Goal: Task Accomplishment & Management: Manage account settings

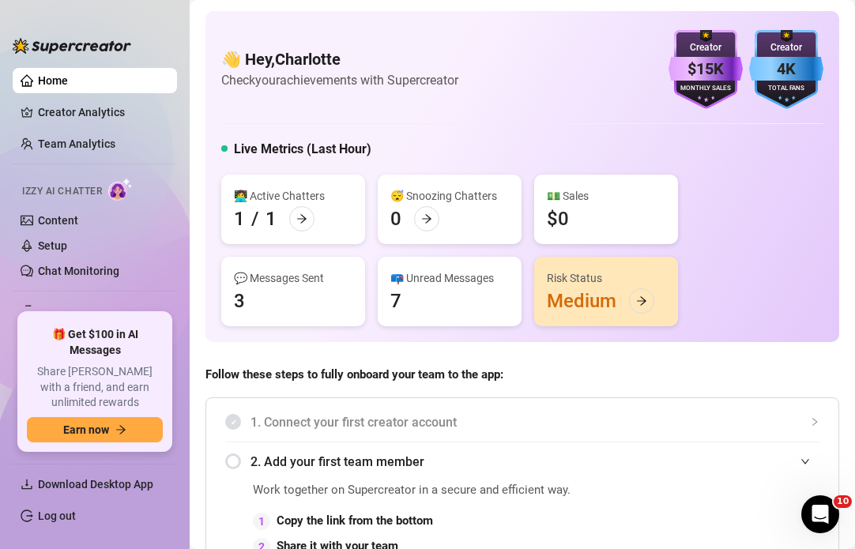
click at [96, 186] on span "Izzy AI Chatter" at bounding box center [62, 191] width 80 height 15
click at [78, 222] on link "Content" at bounding box center [58, 220] width 40 height 13
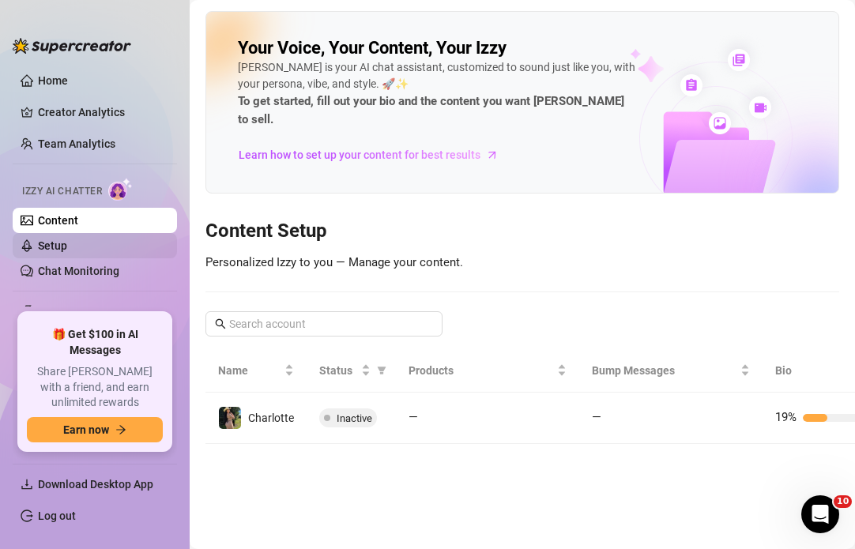
click at [67, 250] on link "Setup" at bounding box center [52, 245] width 29 height 13
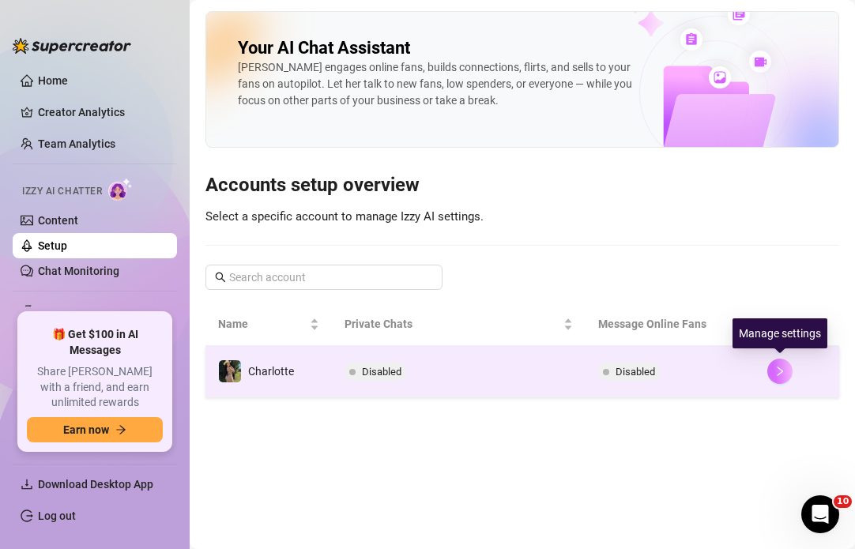
click at [781, 378] on button "button" at bounding box center [779, 371] width 25 height 25
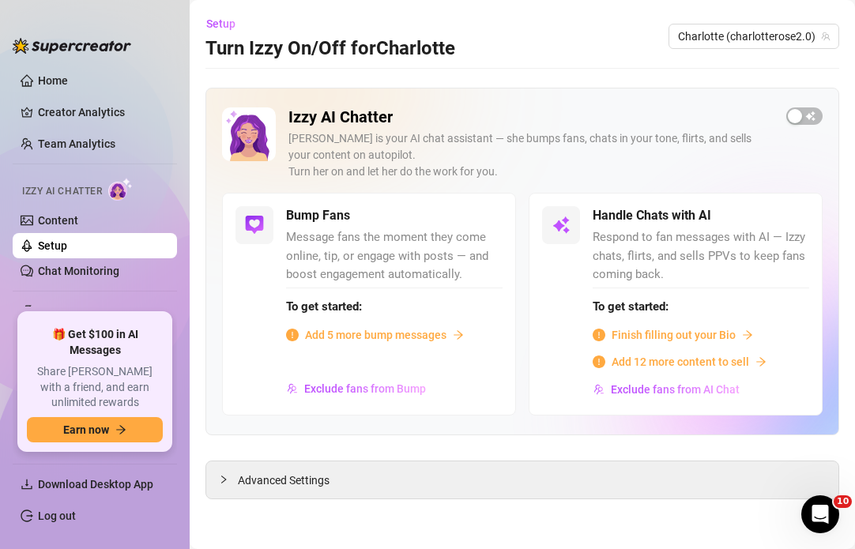
click at [340, 336] on span "Add 5 more bump messages" at bounding box center [375, 334] width 141 height 17
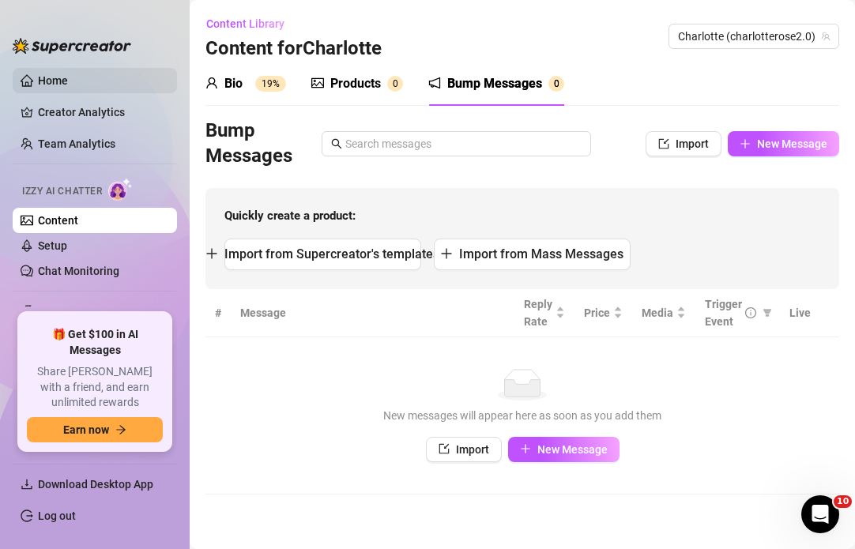
click at [68, 78] on link "Home" at bounding box center [53, 80] width 30 height 13
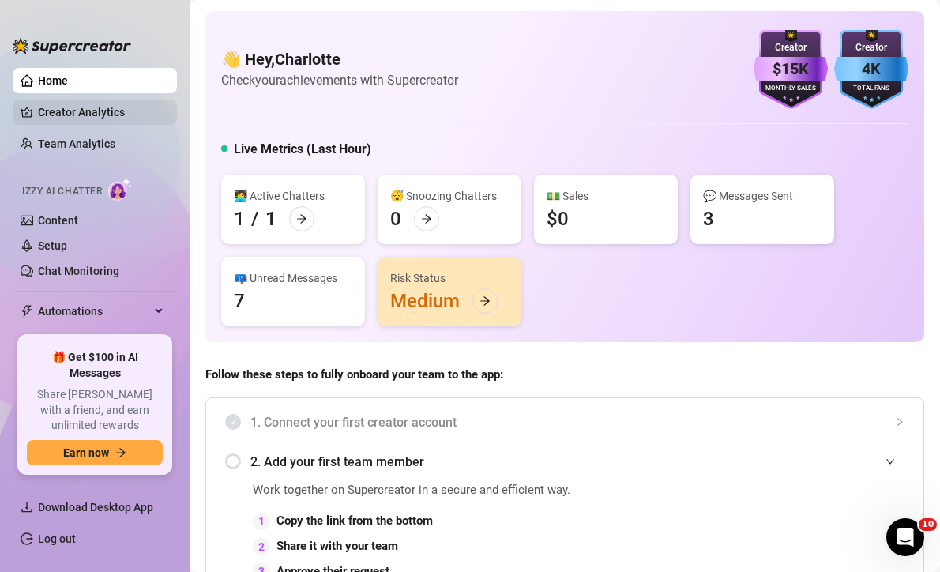
click at [114, 101] on link "Creator Analytics" at bounding box center [101, 112] width 126 height 25
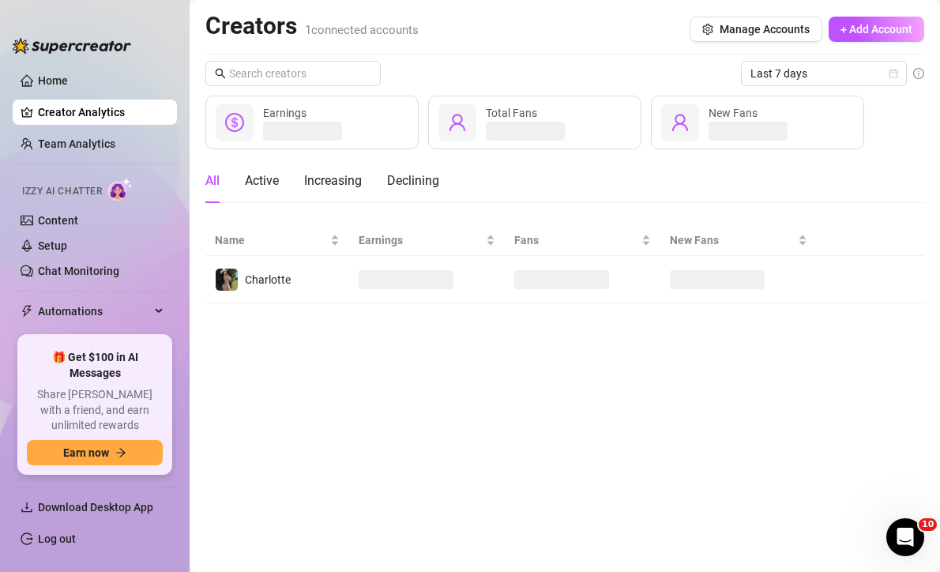
click at [108, 123] on link "Creator Analytics" at bounding box center [101, 112] width 126 height 25
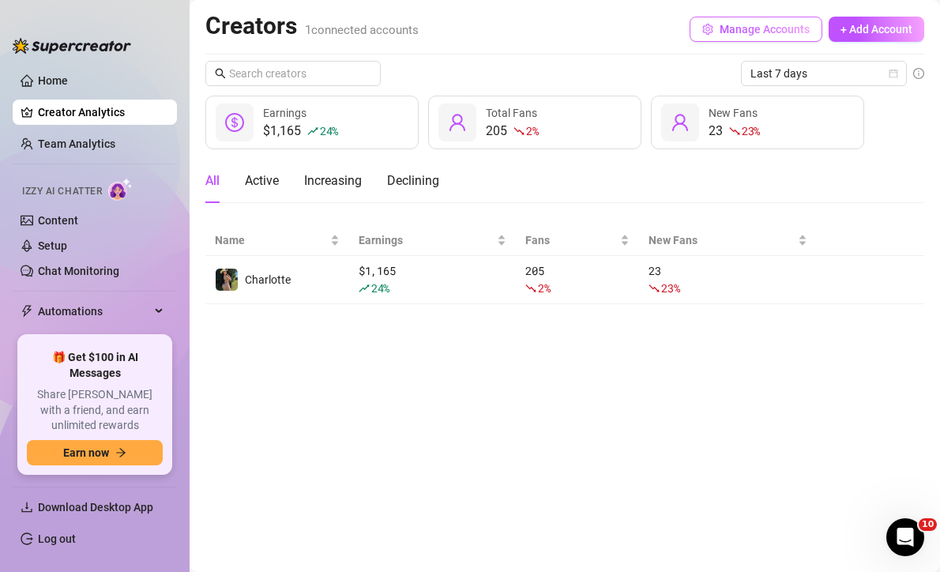
click at [721, 30] on span "Manage Accounts" at bounding box center [765, 29] width 90 height 13
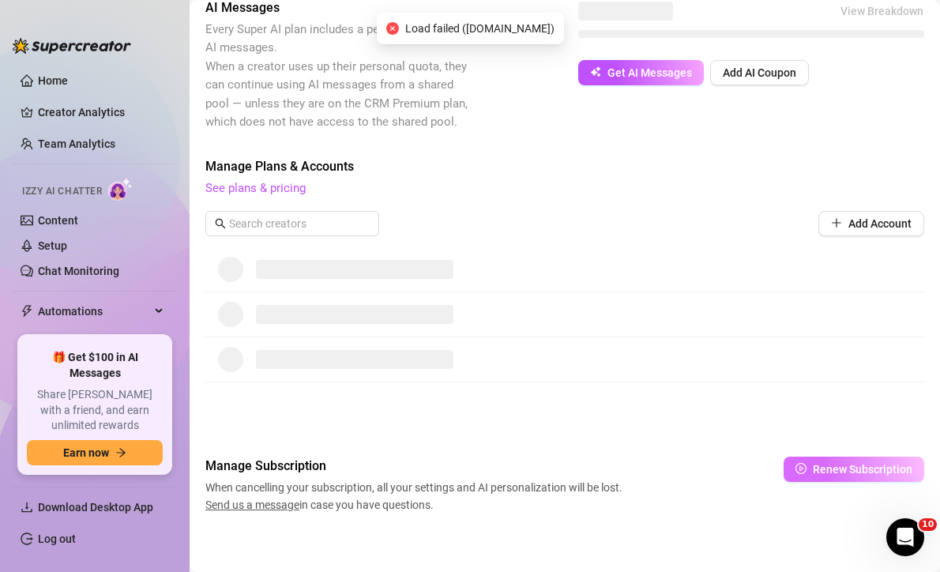
click at [815, 472] on button "Renew Subscription" at bounding box center [854, 469] width 141 height 25
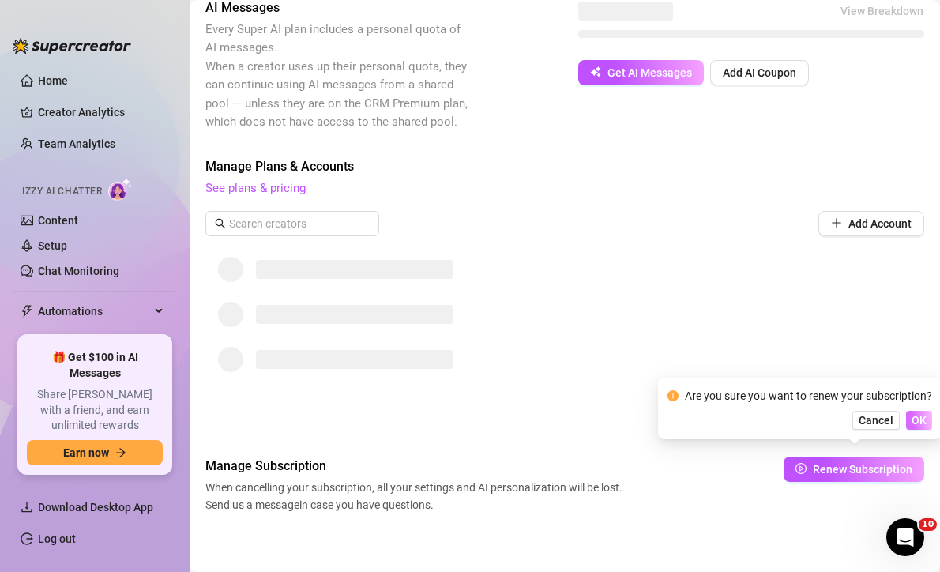
click at [854, 419] on span "OK" at bounding box center [919, 420] width 15 height 13
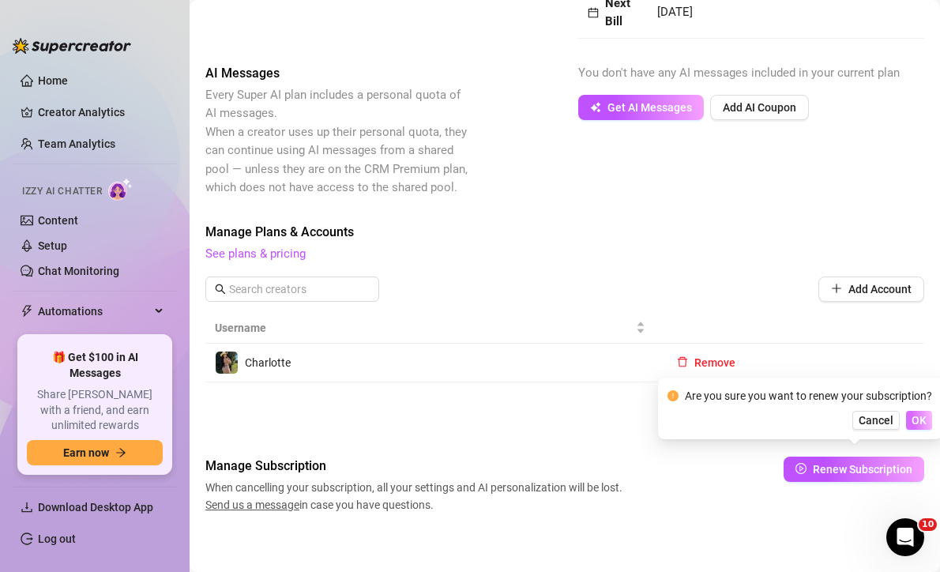
click at [854, 419] on span "OK" at bounding box center [919, 420] width 15 height 13
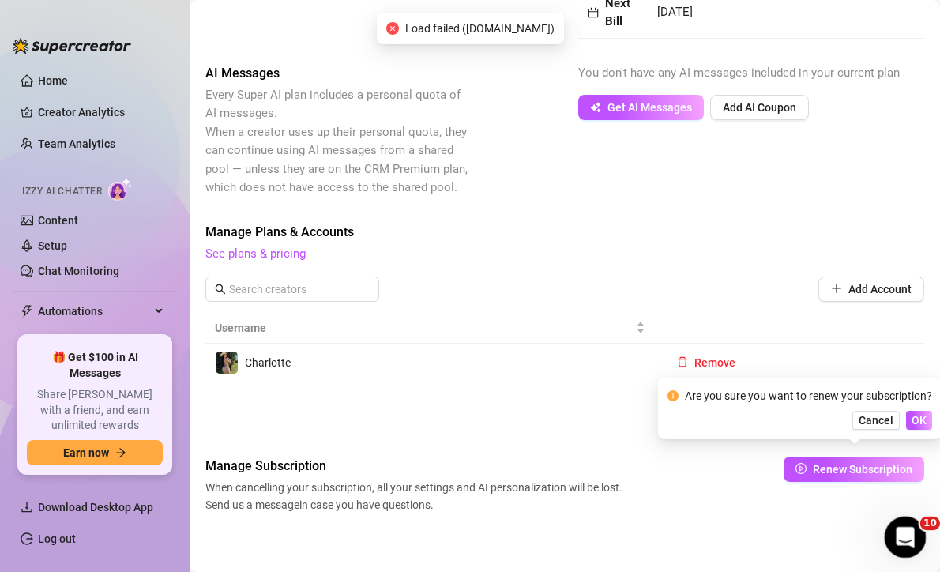
click at [854, 534] on icon "Open Intercom Messenger" at bounding box center [903, 535] width 26 height 26
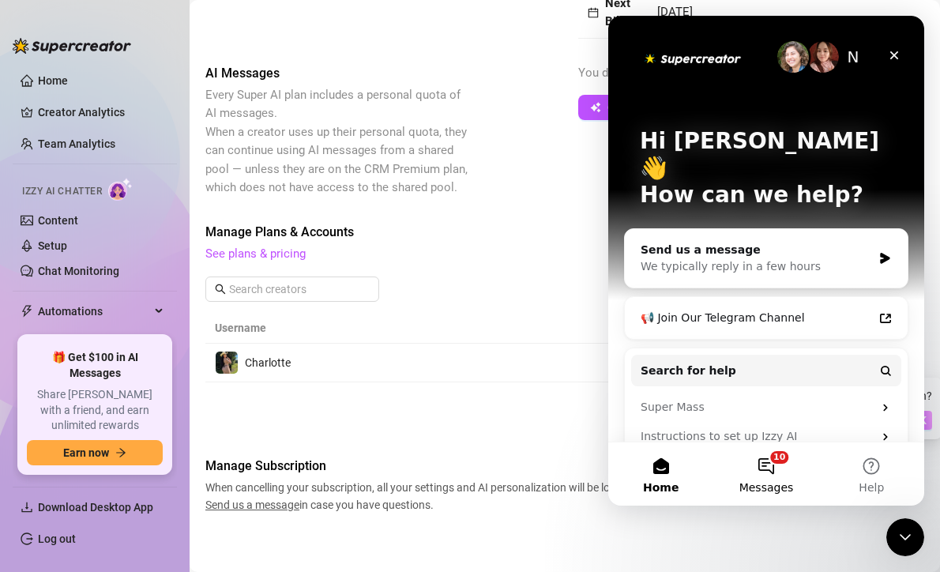
click at [786, 479] on button "10 Messages" at bounding box center [765, 473] width 105 height 63
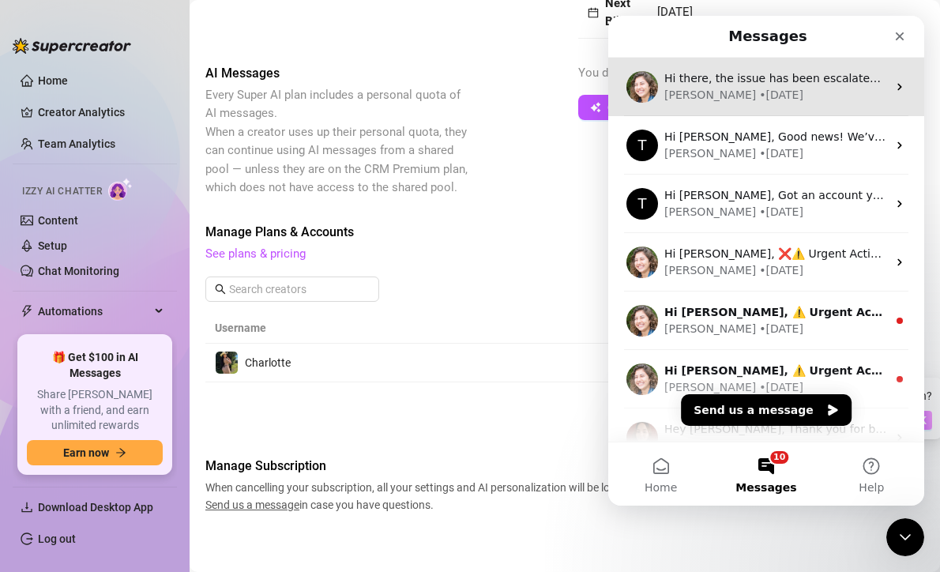
click at [759, 94] on div "• 1w ago" at bounding box center [781, 95] width 44 height 17
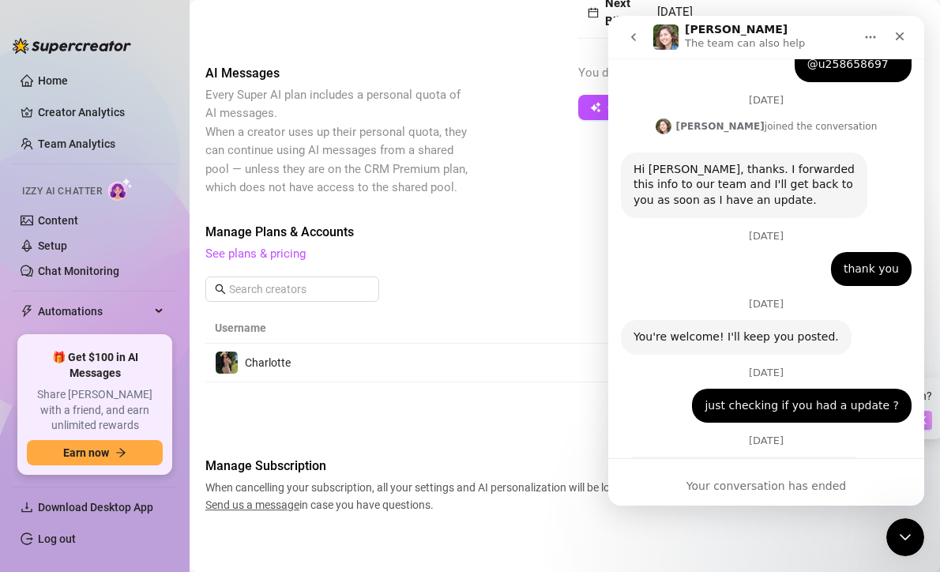
scroll to position [2351, 0]
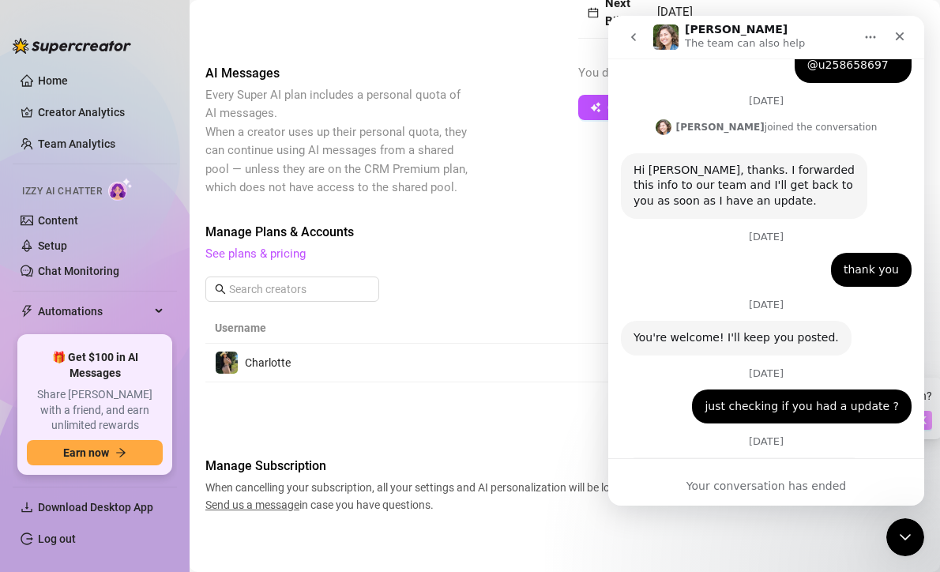
click at [635, 45] on button "go back" at bounding box center [634, 37] width 30 height 30
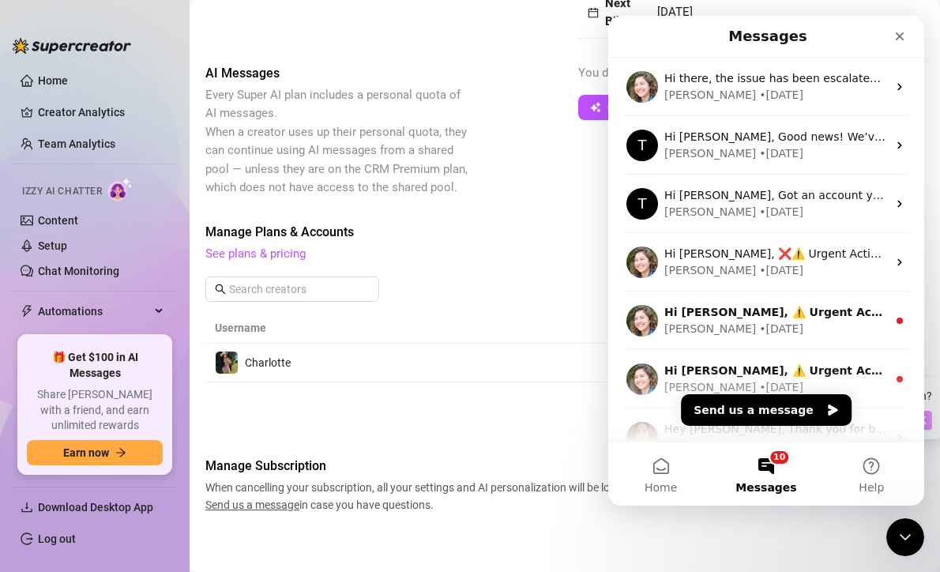
scroll to position [0, 0]
click at [793, 410] on button "Send us a message" at bounding box center [766, 410] width 171 height 32
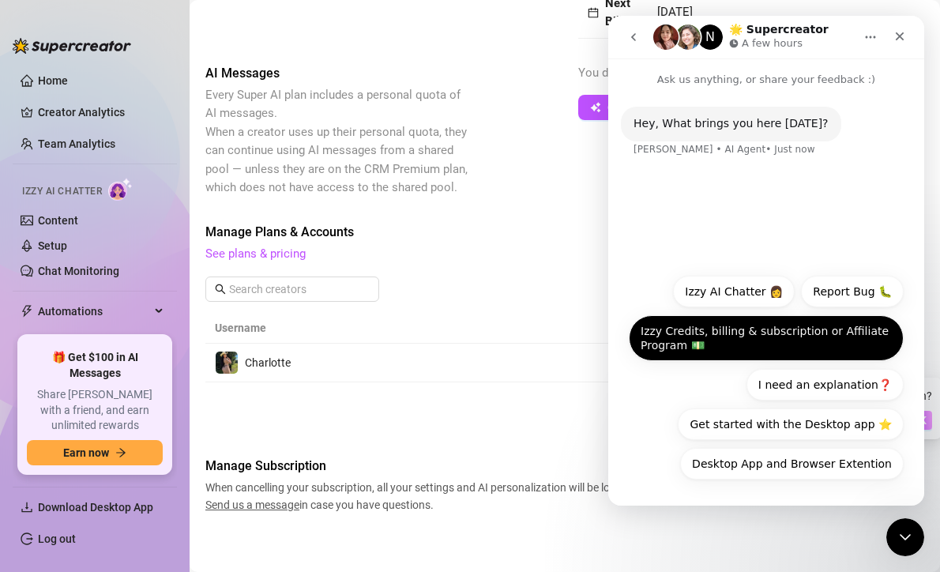
click at [766, 347] on button "Izzy Credits, billing & subscription or Affiliate Program 💵" at bounding box center [766, 338] width 275 height 46
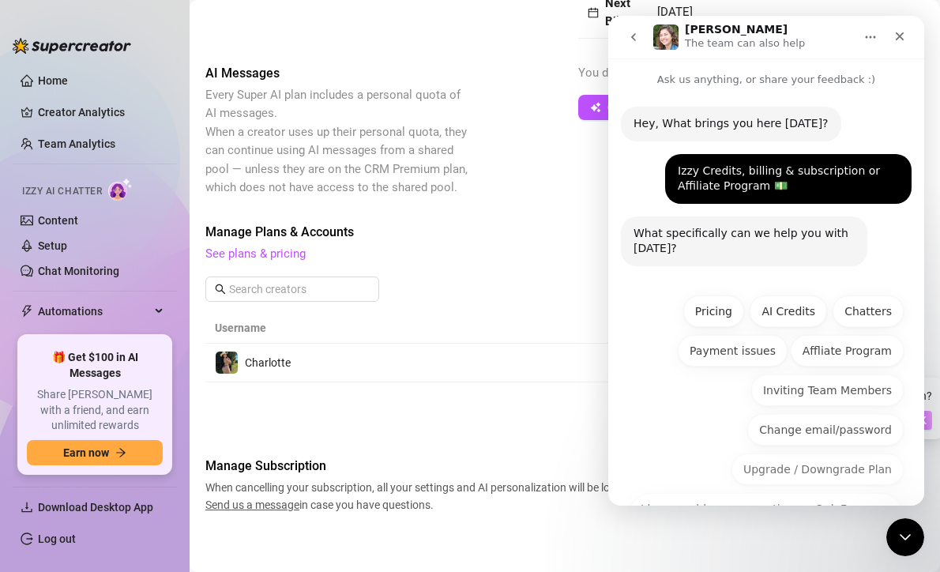
scroll to position [43, 0]
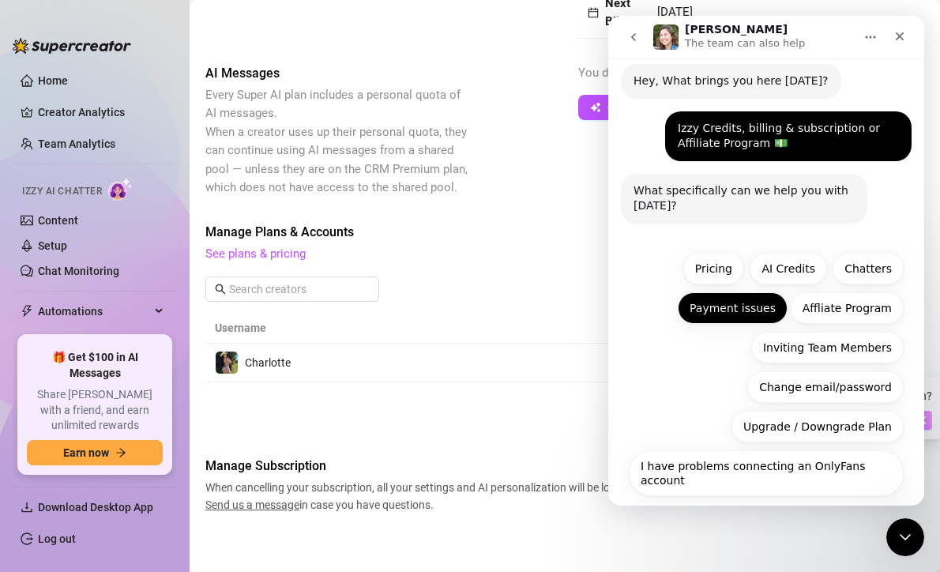
click at [741, 296] on button "Payment issues" at bounding box center [733, 308] width 110 height 32
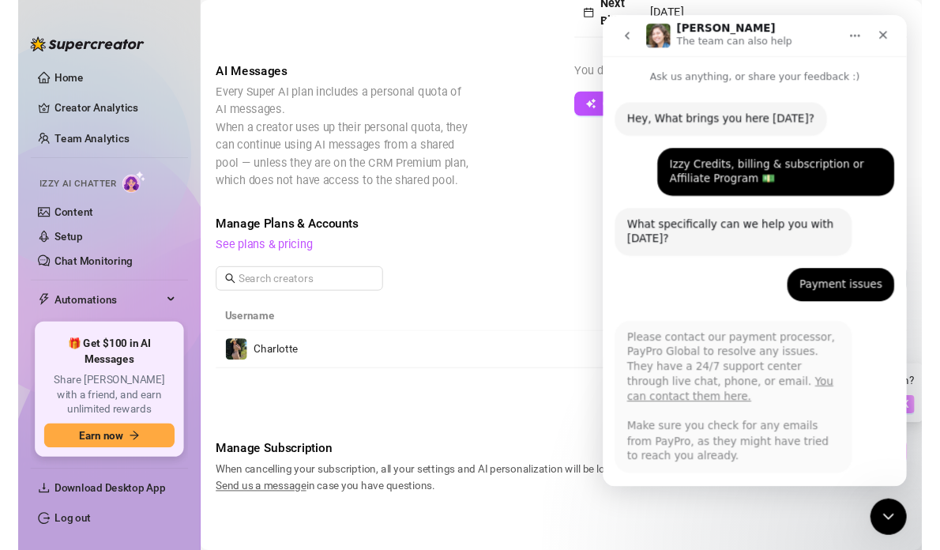
scroll to position [60, 0]
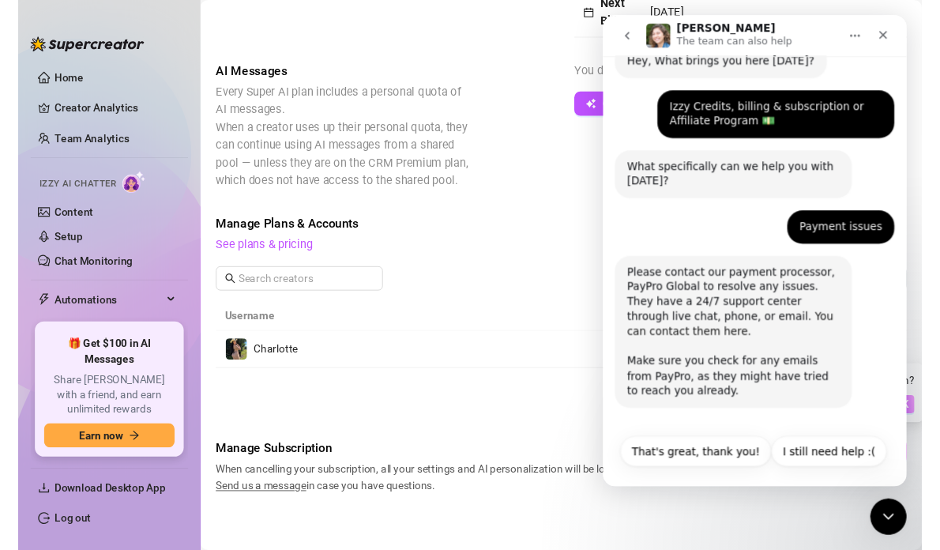
click at [766, 325] on link "You can contact them here." at bounding box center [735, 336] width 215 height 28
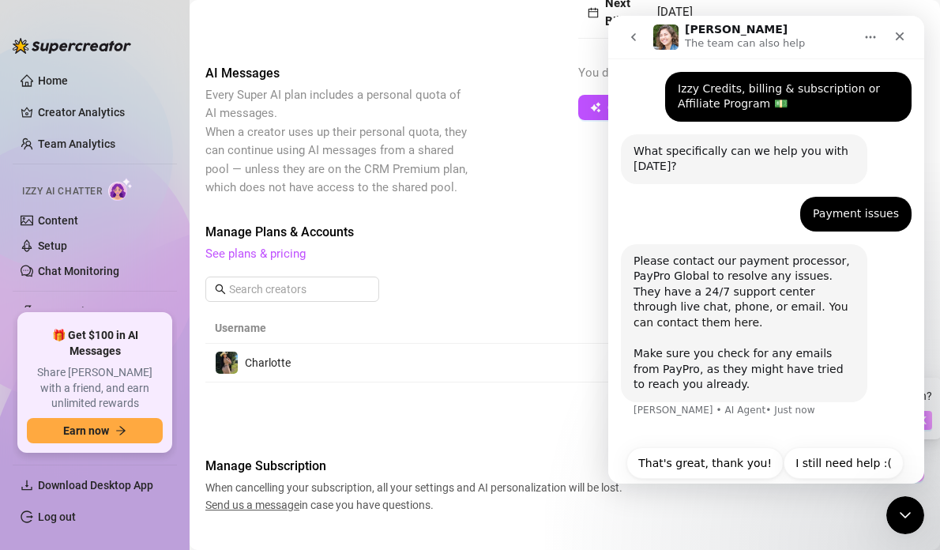
scroll to position [98, 0]
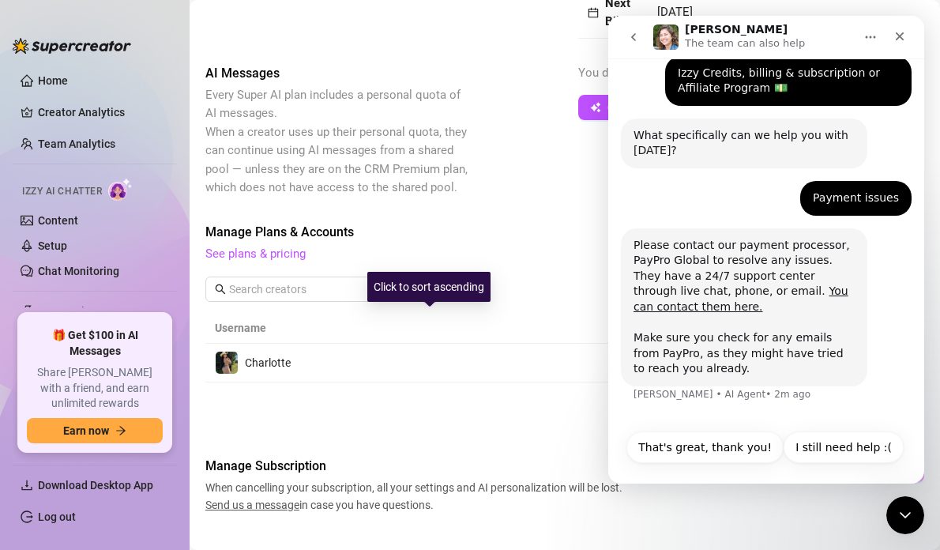
click at [457, 278] on div "Click to sort ascending" at bounding box center [428, 287] width 123 height 30
click at [521, 265] on div "Manage Plans & Accounts See plans & pricing Add Account" at bounding box center [564, 268] width 719 height 90
click at [292, 251] on link "See plans & pricing" at bounding box center [255, 254] width 100 height 14
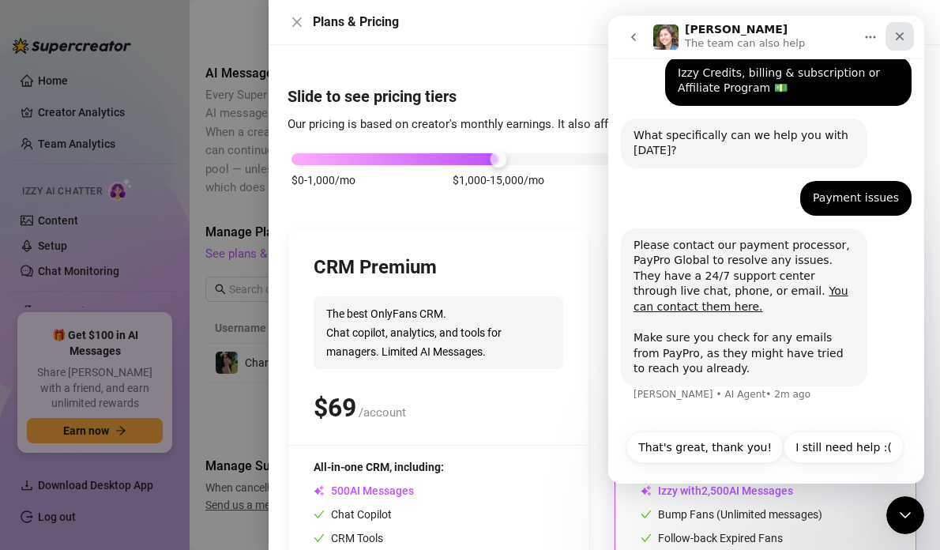
click at [854, 33] on icon "Close" at bounding box center [900, 36] width 13 height 13
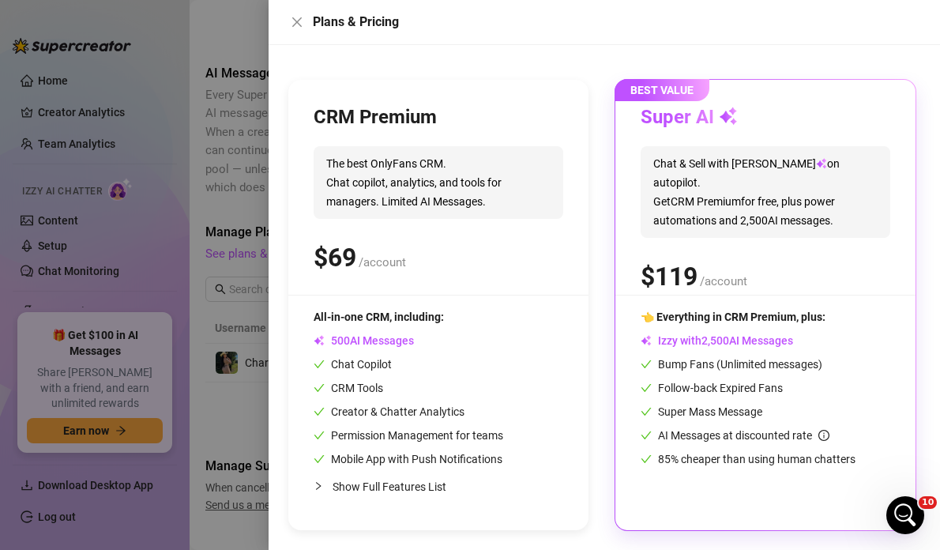
scroll to position [151, 0]
click at [820, 397] on div "👈 Everything in CRM Premium, plus: Izzy with AI Messages Bump Fans (Unlimited m…" at bounding box center [766, 388] width 250 height 160
click at [816, 395] on div "Follow-back Expired Fans" at bounding box center [766, 387] width 250 height 17
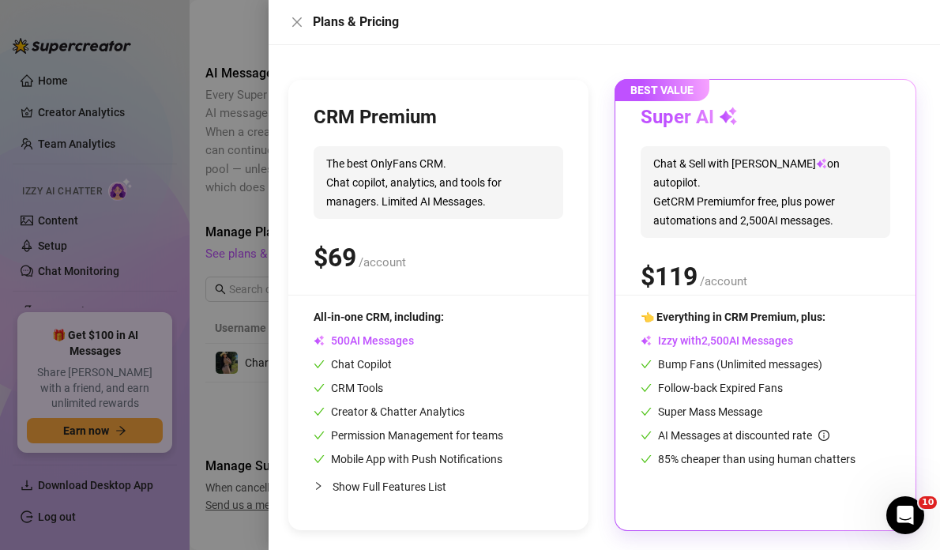
click at [283, 20] on div "Plans & Pricing" at bounding box center [605, 22] width 672 height 45
click at [295, 17] on icon "close" at bounding box center [297, 22] width 13 height 13
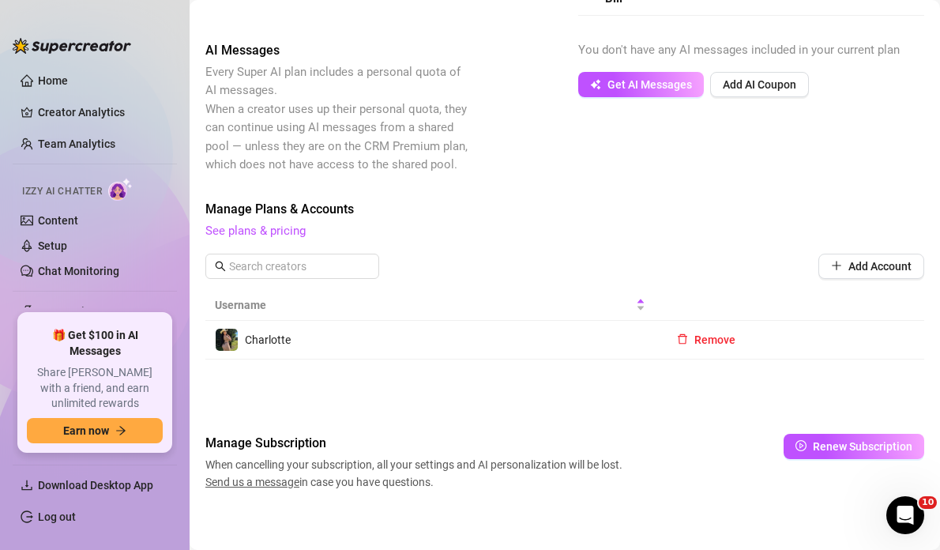
scroll to position [300, 0]
click at [242, 476] on span "Send us a message" at bounding box center [252, 482] width 94 height 13
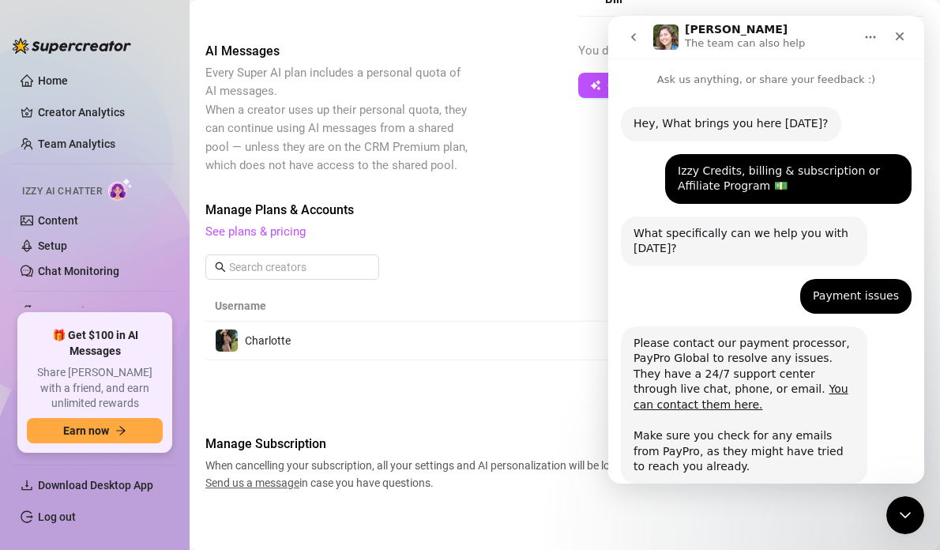
scroll to position [82, 0]
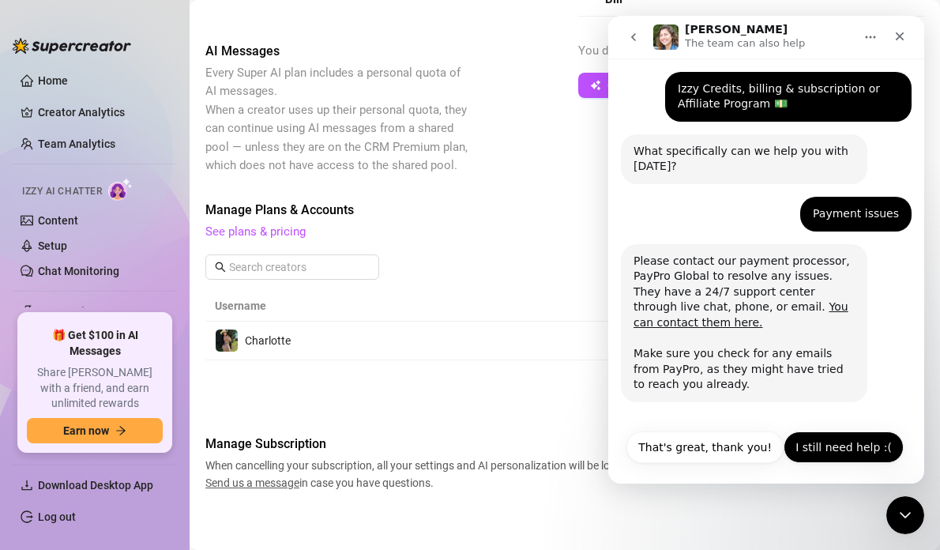
click at [822, 431] on button "I still need help :(" at bounding box center [844, 447] width 120 height 32
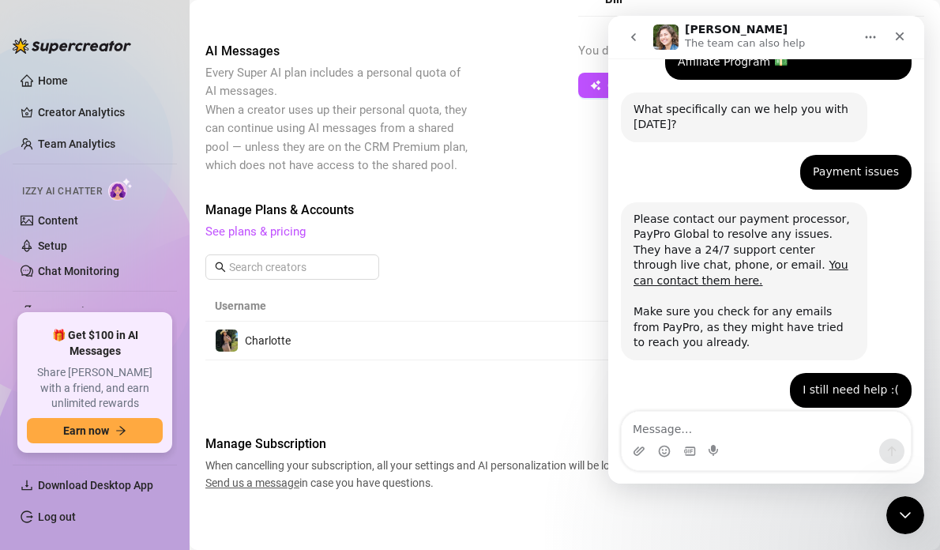
scroll to position [207, 0]
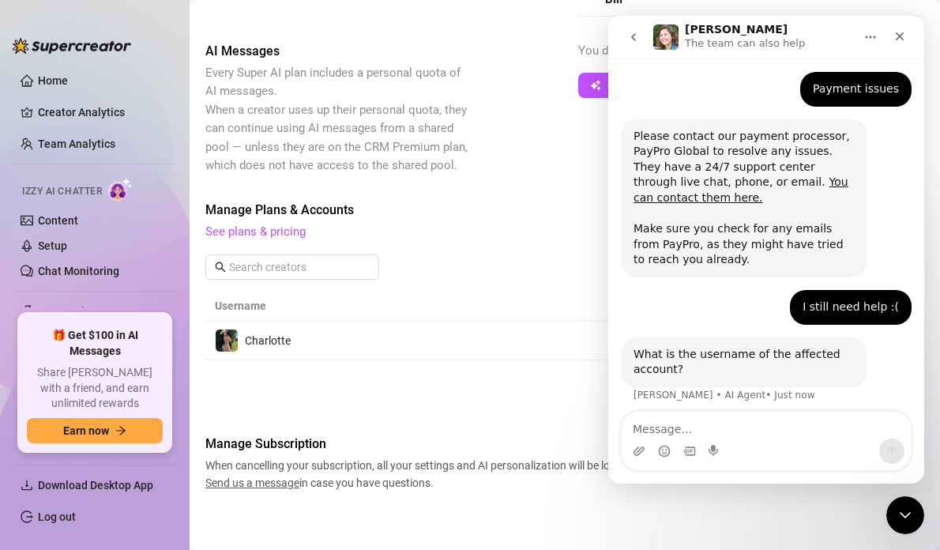
click at [679, 432] on textarea "Message…" at bounding box center [766, 425] width 289 height 27
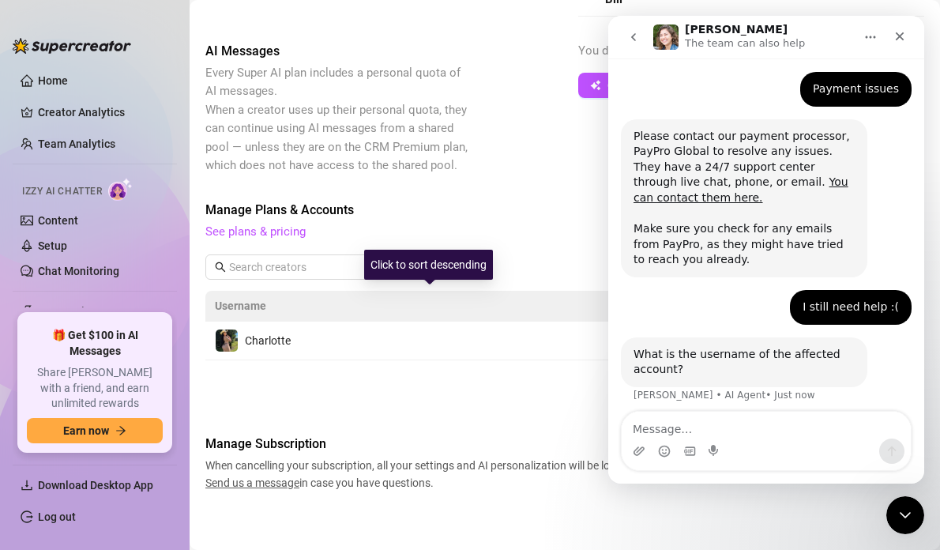
click at [407, 297] on span "Username" at bounding box center [424, 305] width 418 height 17
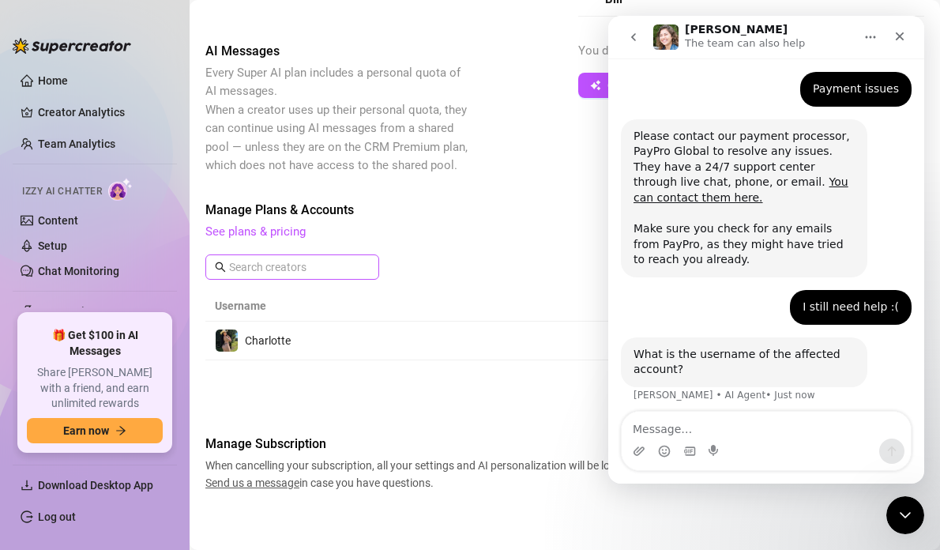
click at [337, 254] on span at bounding box center [292, 266] width 174 height 25
click at [286, 228] on link "See plans & pricing" at bounding box center [255, 231] width 100 height 14
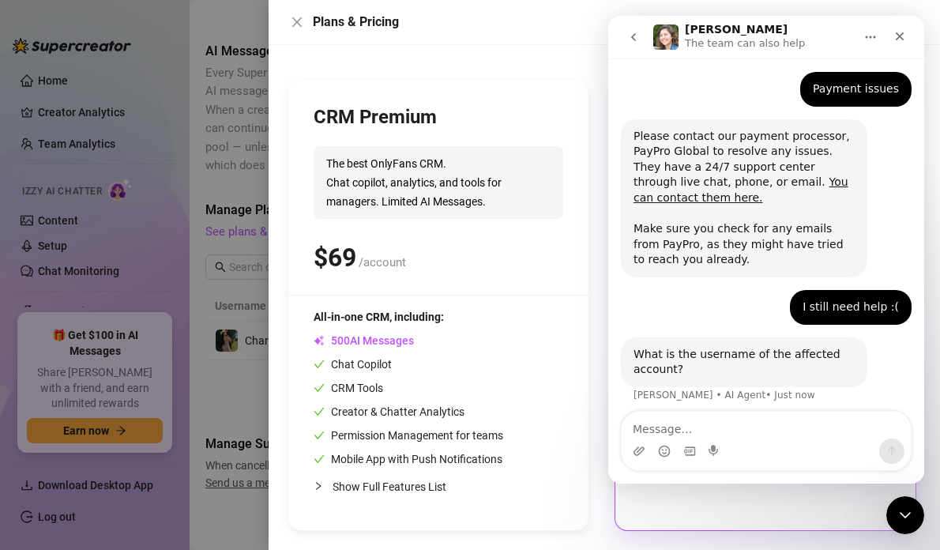
click at [319, 238] on div "$ /account" at bounding box center [439, 258] width 250 height 40
click at [384, 231] on div "CRM Premium The best OnlyFans CRM. Chat copilot, analytics, and tools for manag…" at bounding box center [439, 200] width 250 height 190
click at [854, 40] on div "Close" at bounding box center [900, 36] width 28 height 28
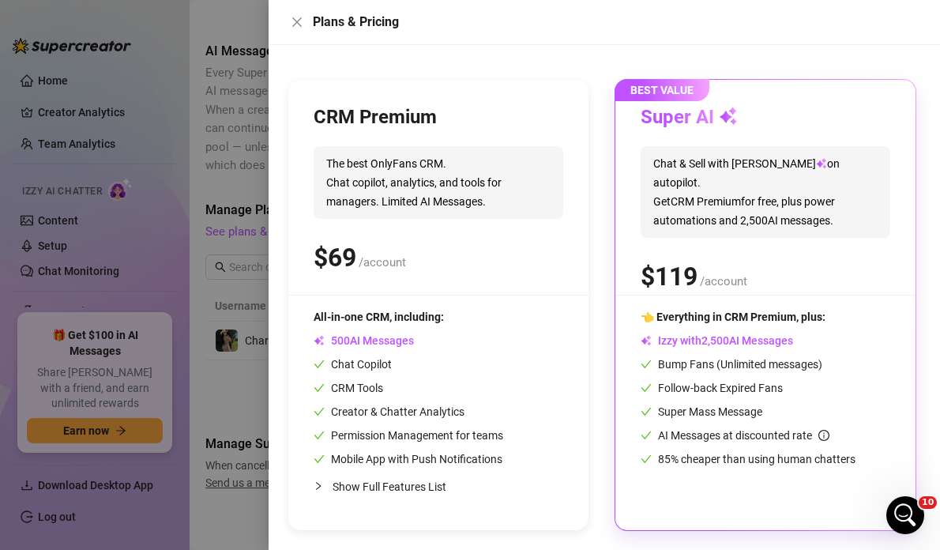
click at [537, 130] on div "CRM Premium The best OnlyFans CRM. Chat copilot, analytics, and tools for manag…" at bounding box center [439, 200] width 250 height 190
click at [717, 219] on div "Super AI Chat & Sell with Izzy on autopilot. Get CRM Premium for free, plus pow…" at bounding box center [766, 200] width 250 height 190
click at [729, 186] on span "Chat & Sell with Izzy on autopilot. Get CRM Premium for free, plus power automa…" at bounding box center [766, 192] width 250 height 92
click at [725, 343] on span "0 1 2 3 4 5 6 7 8 9" at bounding box center [726, 340] width 6 height 14
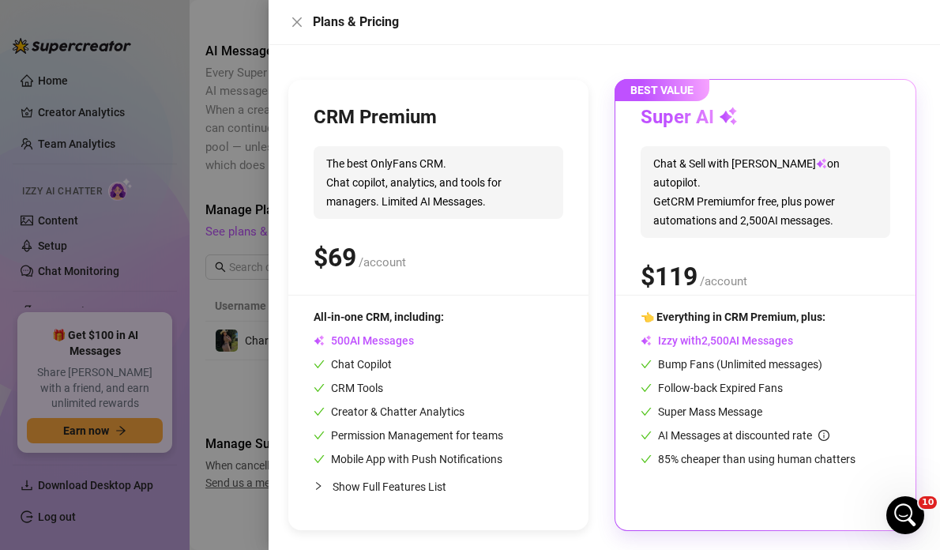
scroll to position [0, 0]
click at [297, 19] on icon "close" at bounding box center [297, 22] width 13 height 13
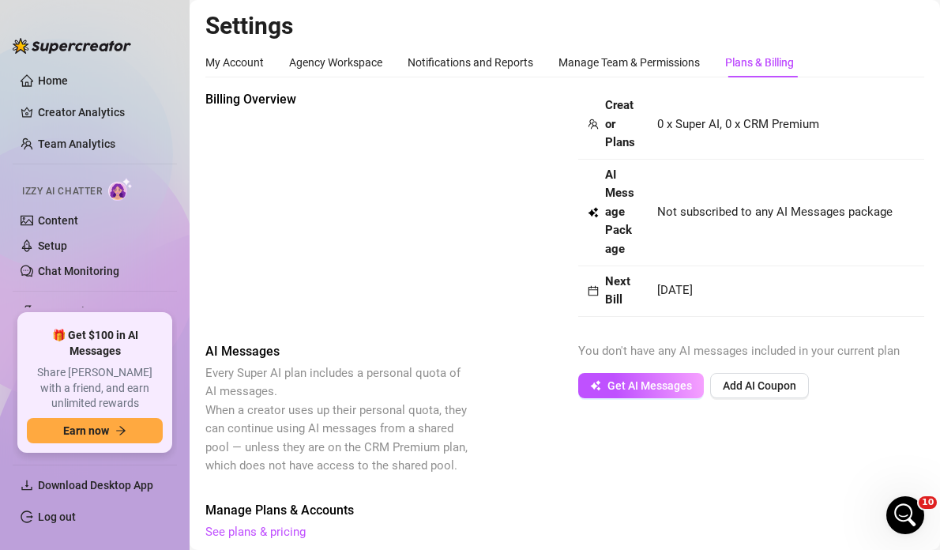
click at [591, 287] on icon "calendar" at bounding box center [593, 290] width 11 height 11
click at [256, 68] on div "My Account" at bounding box center [234, 62] width 58 height 17
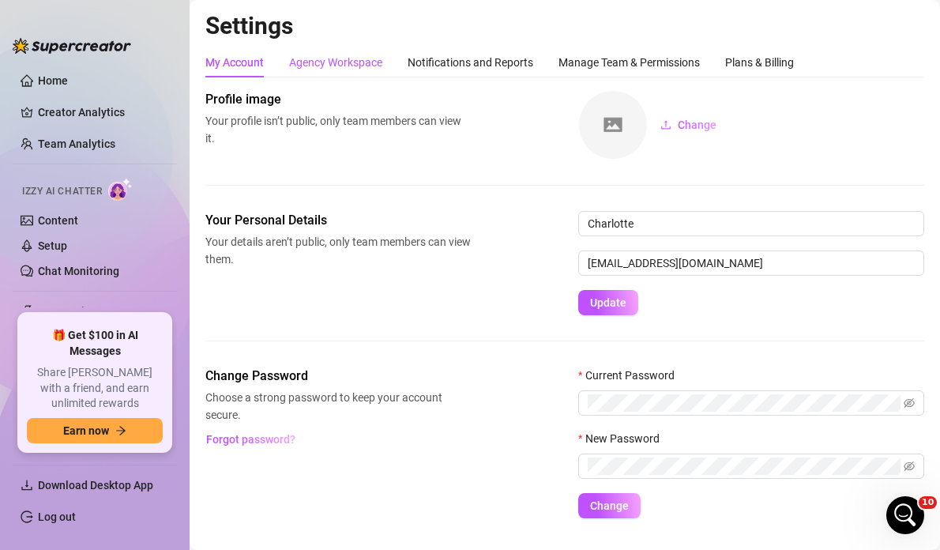
click at [365, 66] on div "Agency Workspace" at bounding box center [335, 62] width 93 height 17
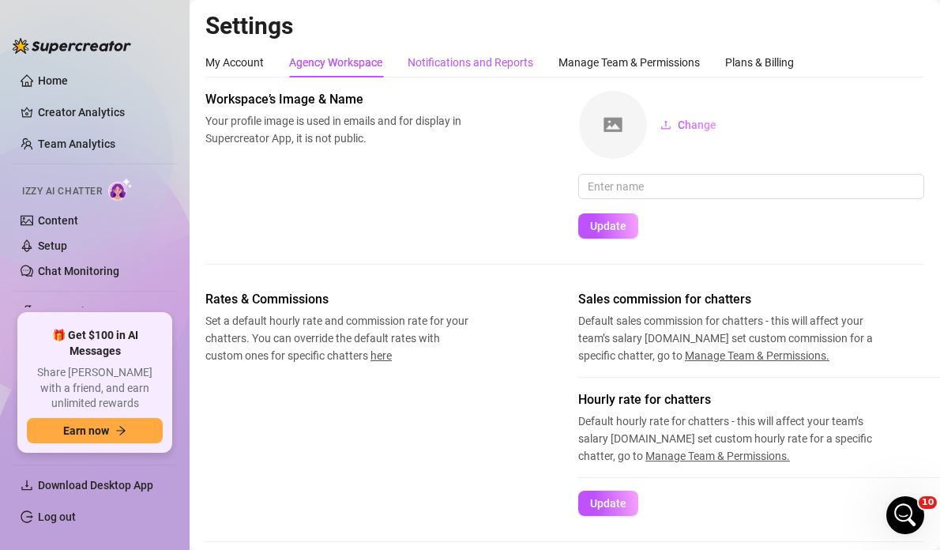
click at [457, 68] on div "Notifications and Reports" at bounding box center [471, 62] width 126 height 17
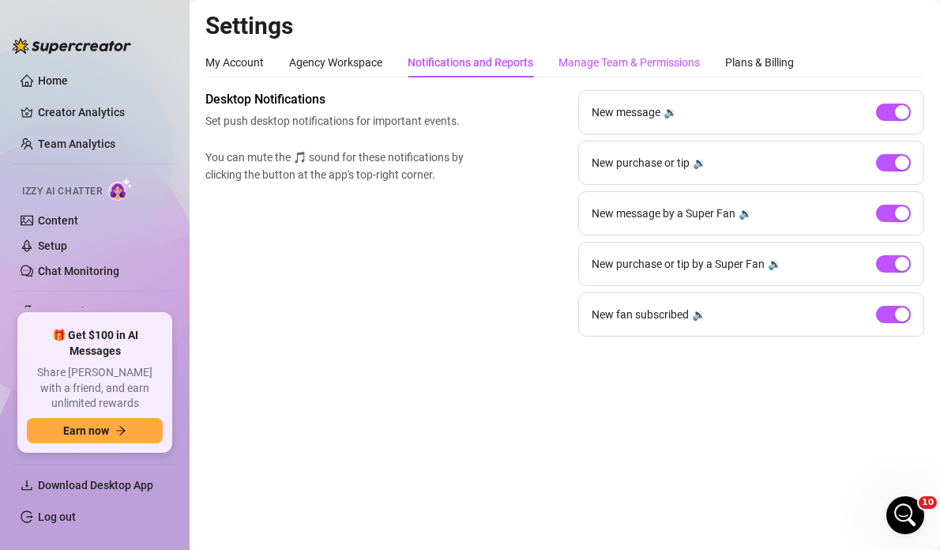
click at [609, 66] on div "Manage Team & Permissions" at bounding box center [629, 62] width 141 height 17
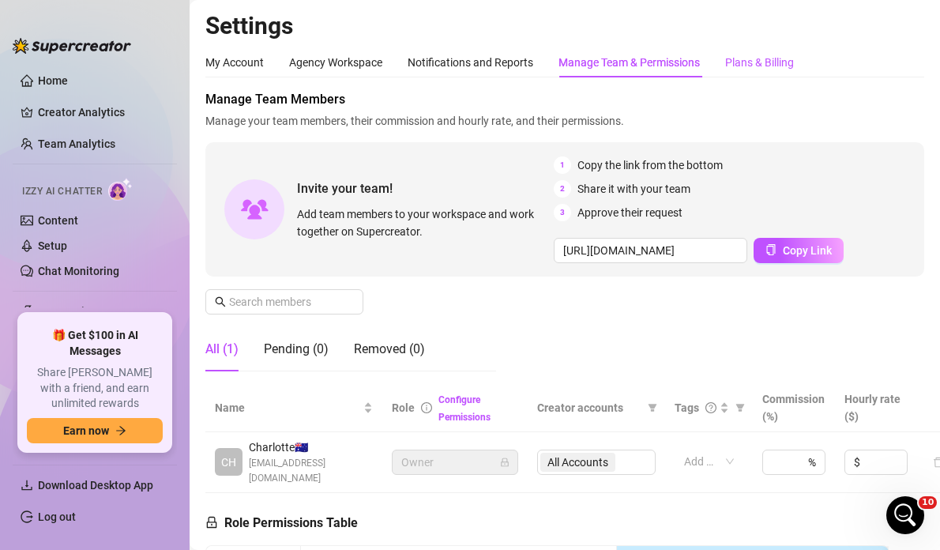
click at [786, 70] on div "Plans & Billing" at bounding box center [759, 62] width 69 height 17
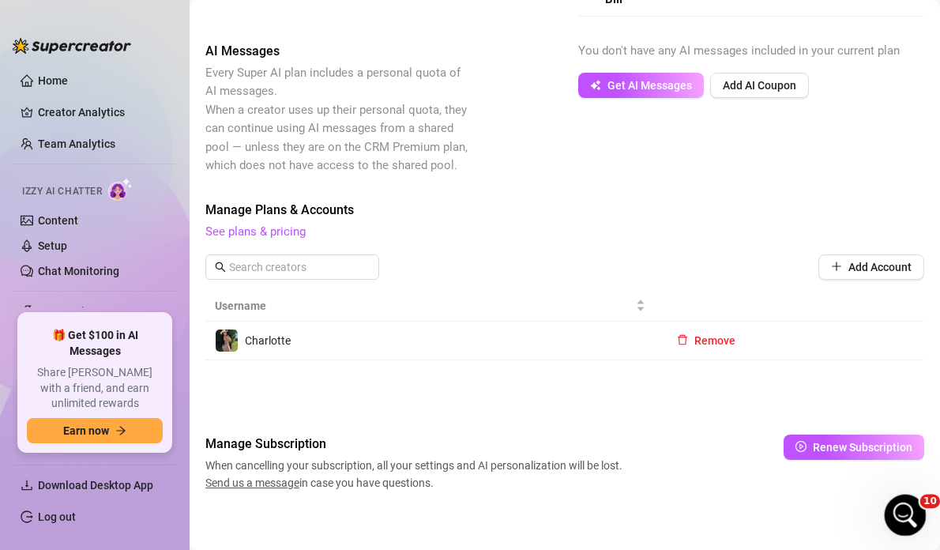
click at [854, 500] on div "Open Intercom Messenger" at bounding box center [903, 513] width 52 height 52
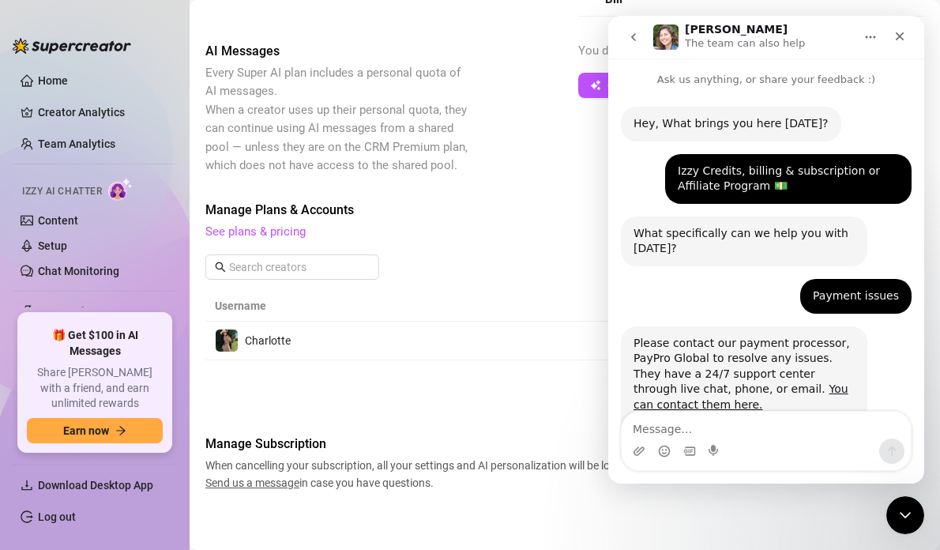
scroll to position [207, 0]
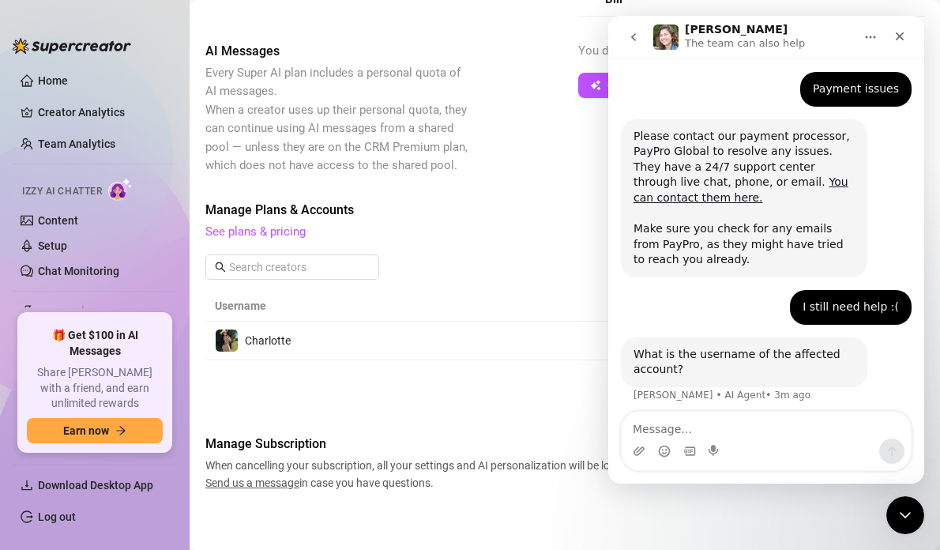
click at [687, 430] on textarea "Message…" at bounding box center [766, 425] width 289 height 27
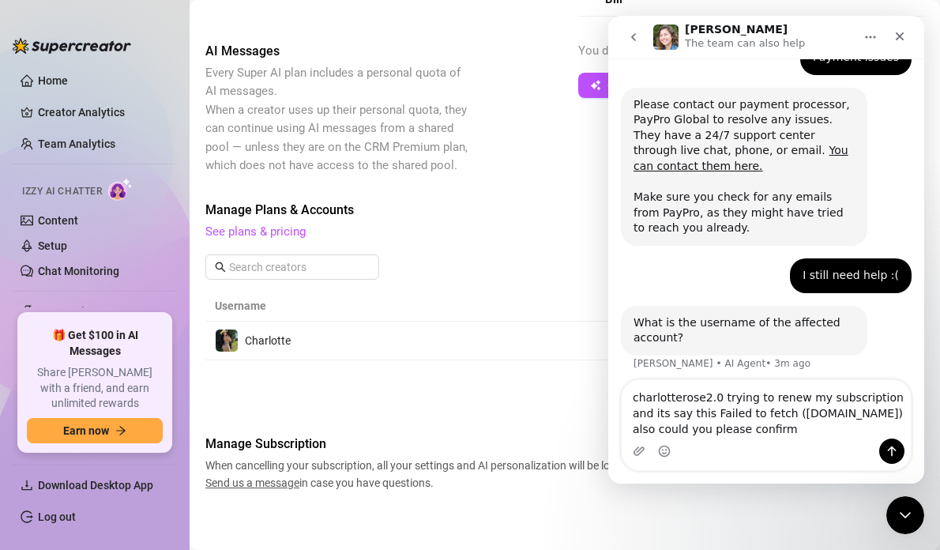
scroll to position [254, 0]
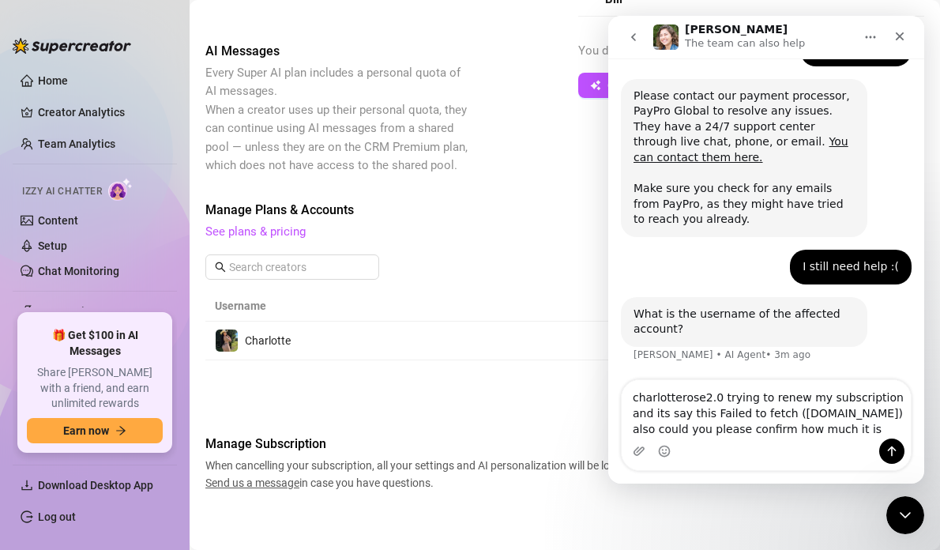
type textarea "charlotterose2.0 trying to renew my subscription and its say this Failed to fet…"
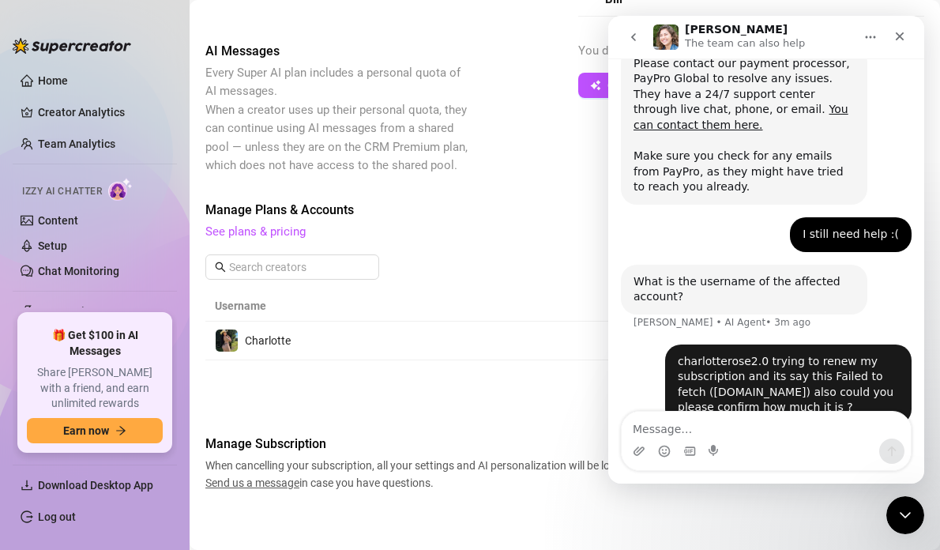
scroll to position [314, 0]
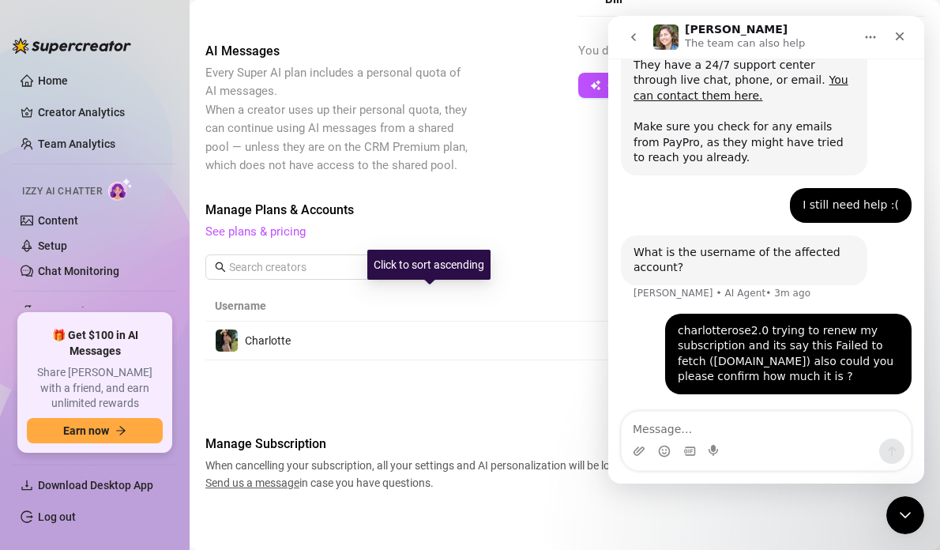
click at [525, 271] on div "Add Account" at bounding box center [564, 266] width 719 height 25
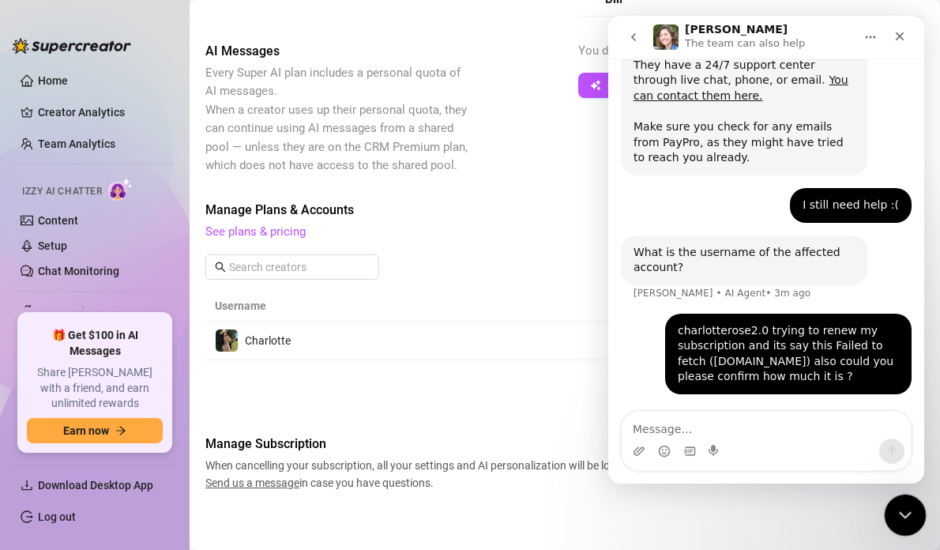
click at [854, 514] on icon "Close Intercom Messenger" at bounding box center [903, 512] width 19 height 19
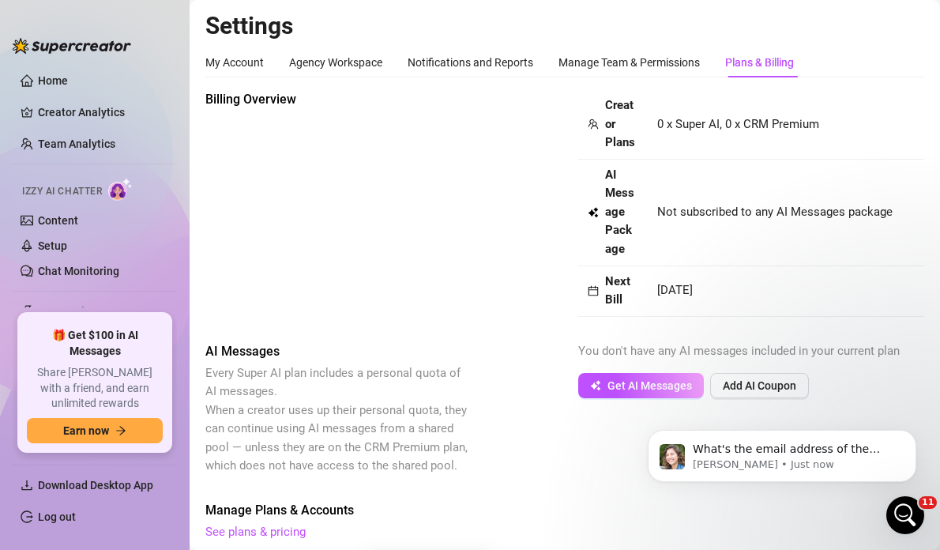
scroll to position [0, 0]
click at [762, 465] on p "Ella • Just now" at bounding box center [795, 464] width 204 height 14
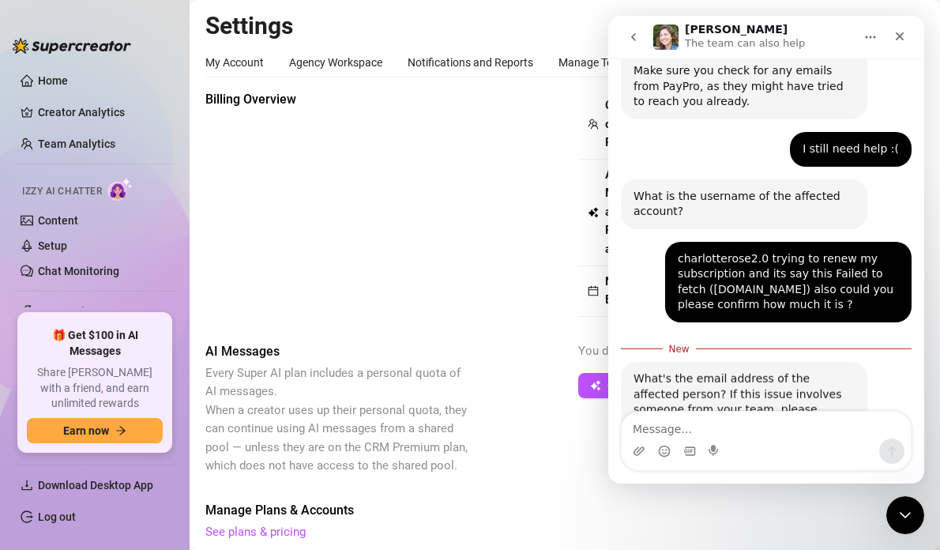
scroll to position [469, 0]
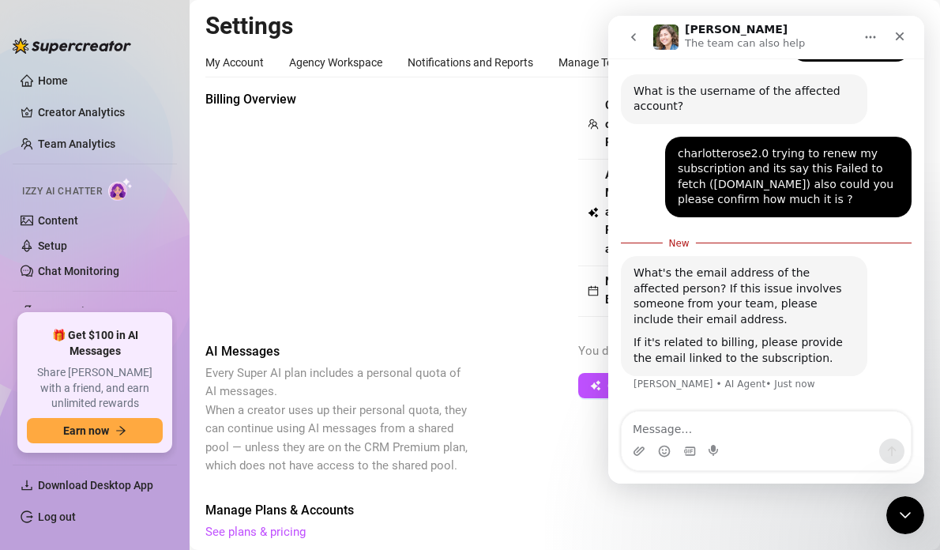
click at [736, 457] on div "Intercom messenger" at bounding box center [766, 451] width 289 height 25
click at [727, 451] on div "Intercom messenger" at bounding box center [766, 451] width 289 height 25
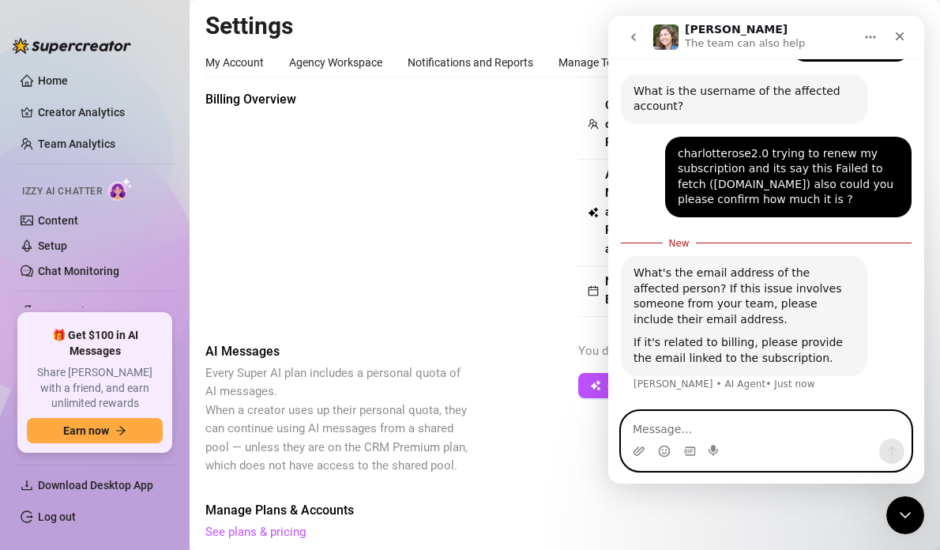
click at [735, 437] on textarea "Message…" at bounding box center [766, 425] width 289 height 27
type textarea "charlotte_duggan2@outlook.com"
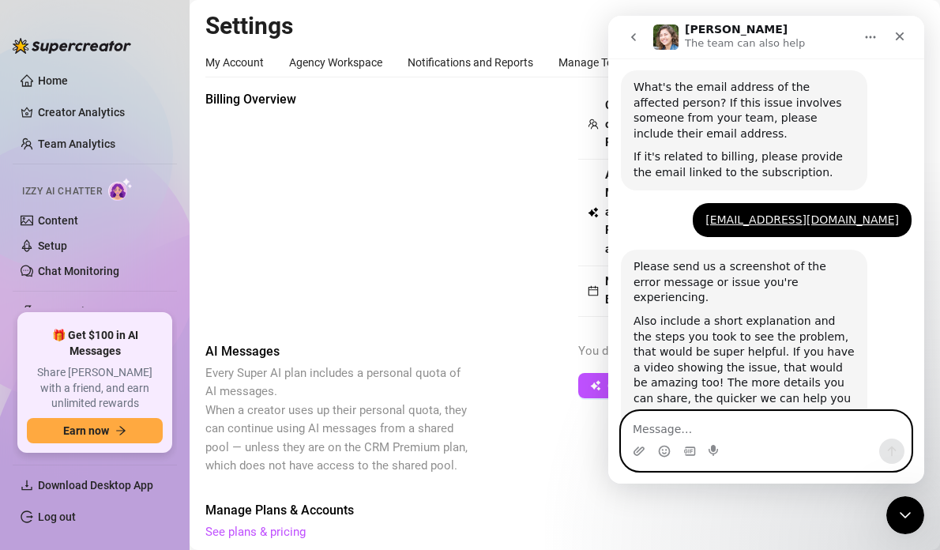
scroll to position [649, 0]
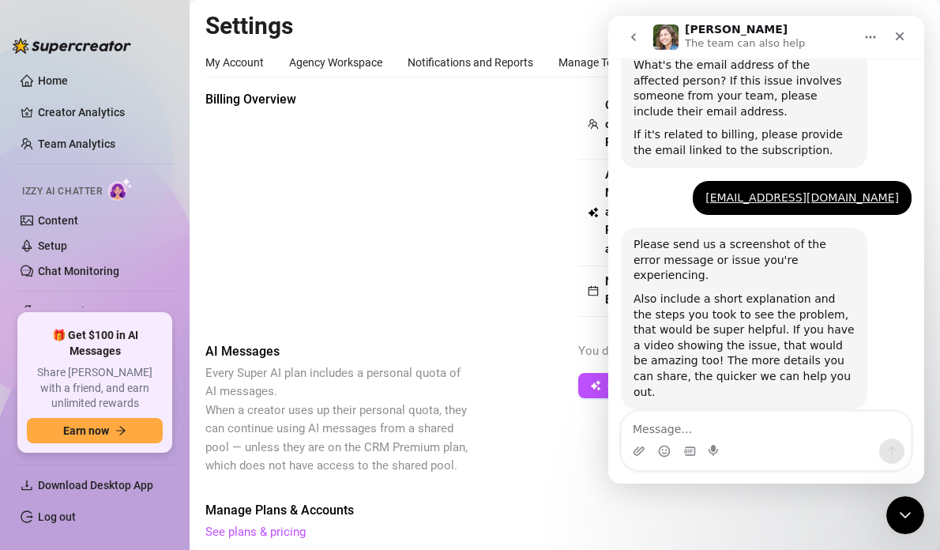
click at [475, 253] on div "Billing Overview Creator Plans 0 x Super AI, 0 x CRM Premium AI Message Package…" at bounding box center [564, 203] width 719 height 227
click at [854, 519] on icon "Close Intercom Messenger" at bounding box center [903, 512] width 19 height 19
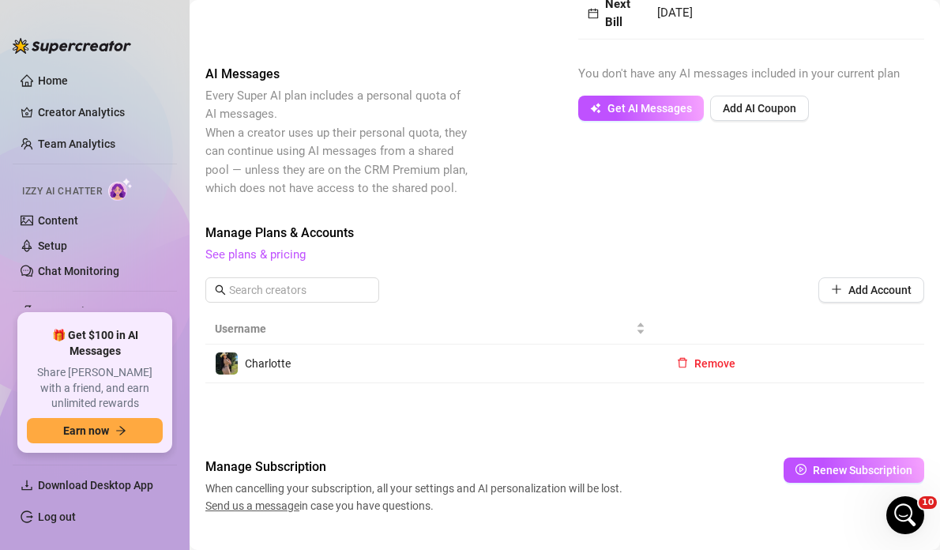
scroll to position [273, 0]
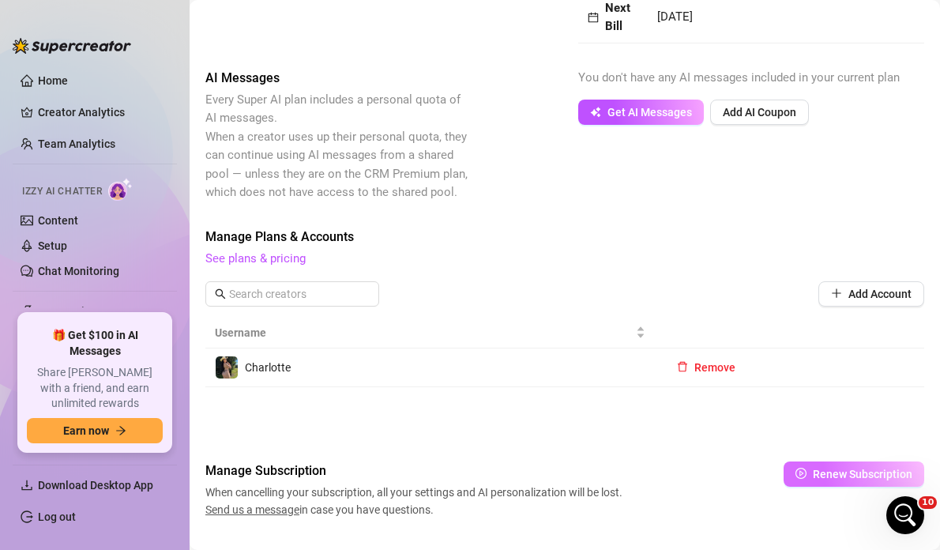
click at [851, 461] on button "Renew Subscription" at bounding box center [854, 473] width 141 height 25
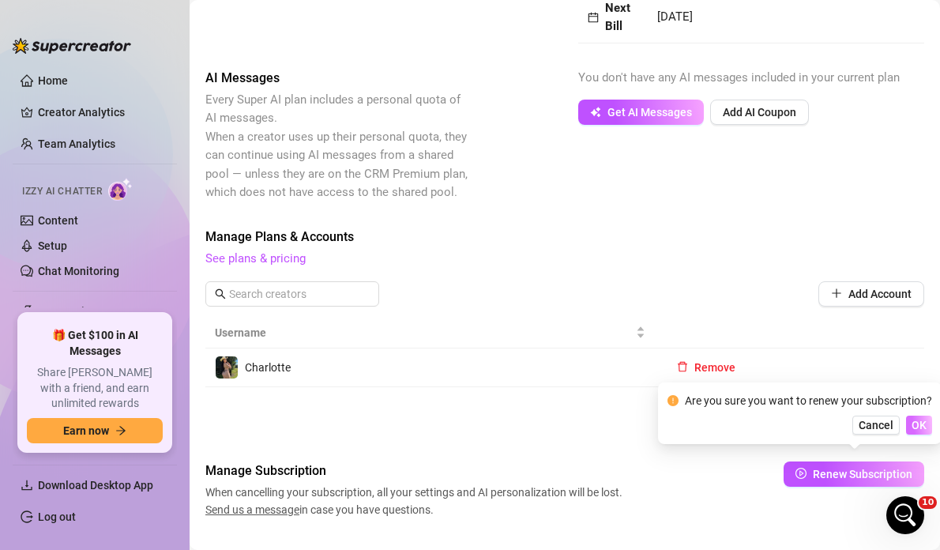
click at [854, 427] on span "OK" at bounding box center [919, 425] width 15 height 13
click at [854, 514] on icon "Open Intercom Messenger" at bounding box center [903, 513] width 26 height 26
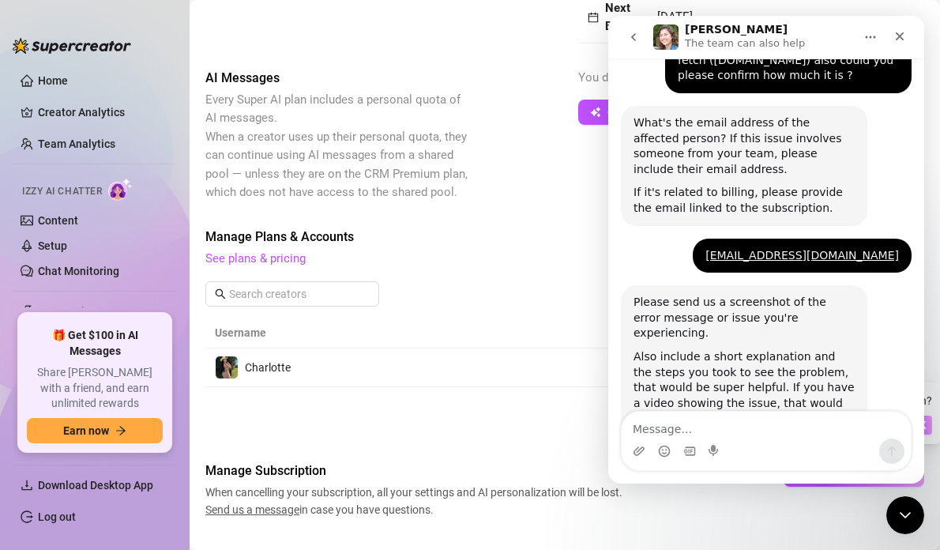
scroll to position [649, 0]
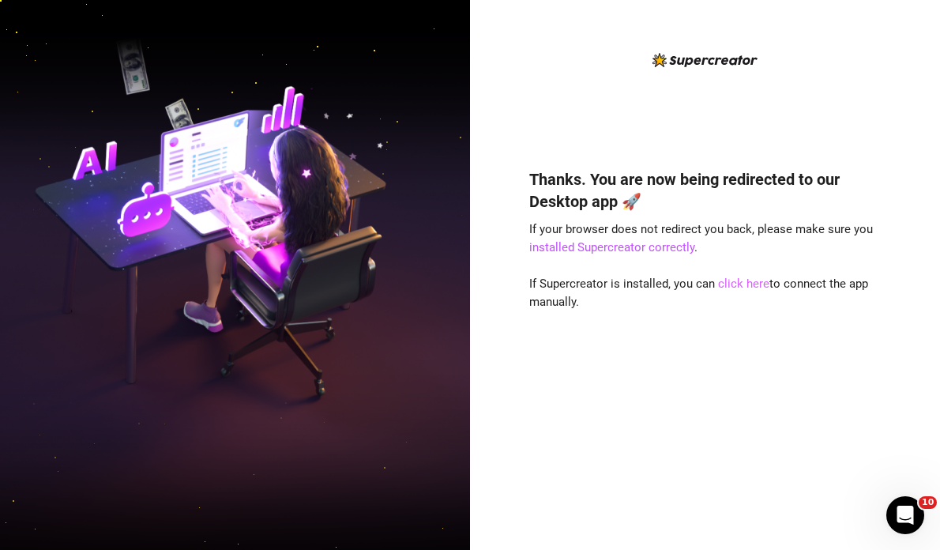
click at [729, 281] on link "click here" at bounding box center [743, 284] width 51 height 14
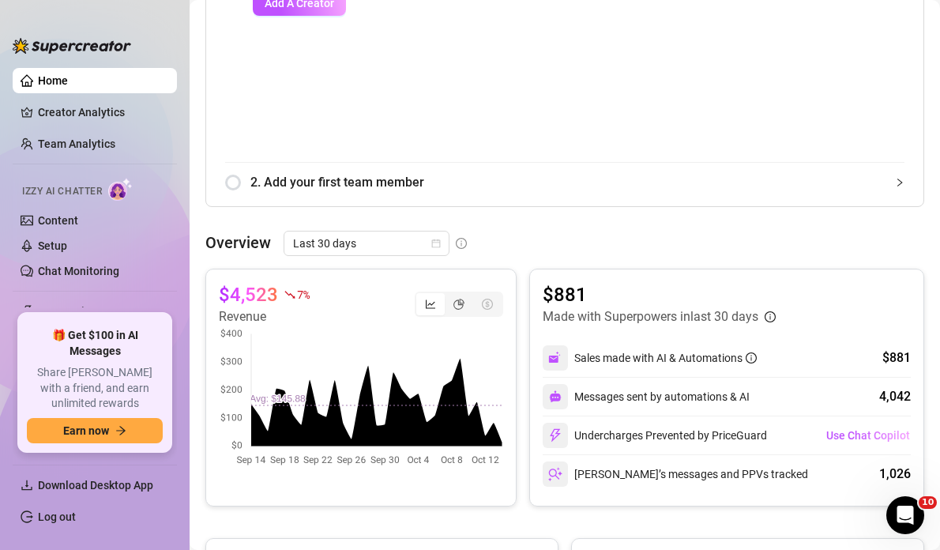
scroll to position [791, 0]
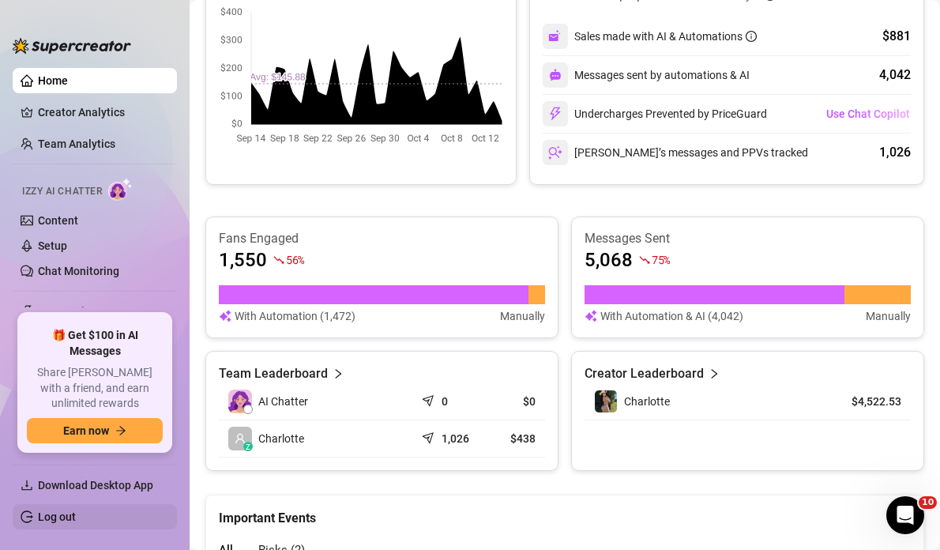
click at [76, 514] on link "Log out" at bounding box center [57, 516] width 38 height 13
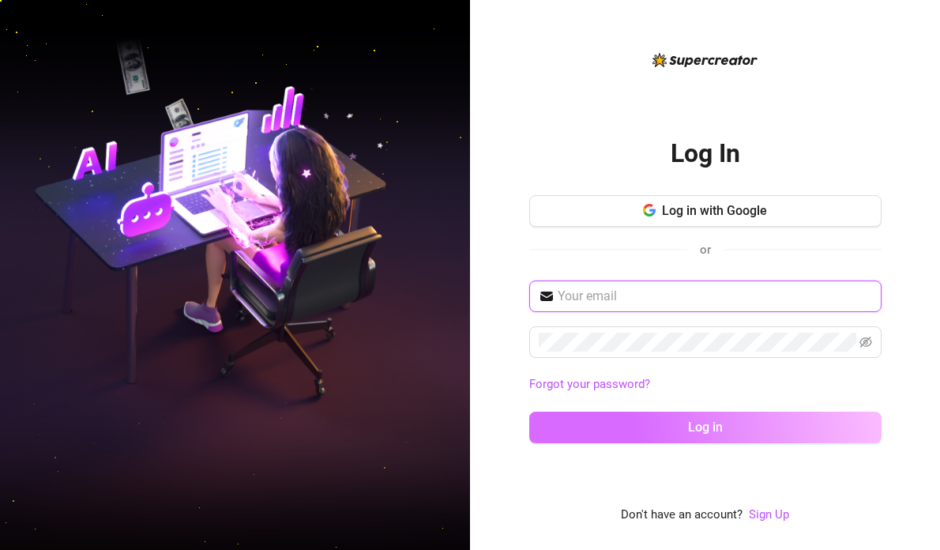
type input "[EMAIL_ADDRESS][DOMAIN_NAME]"
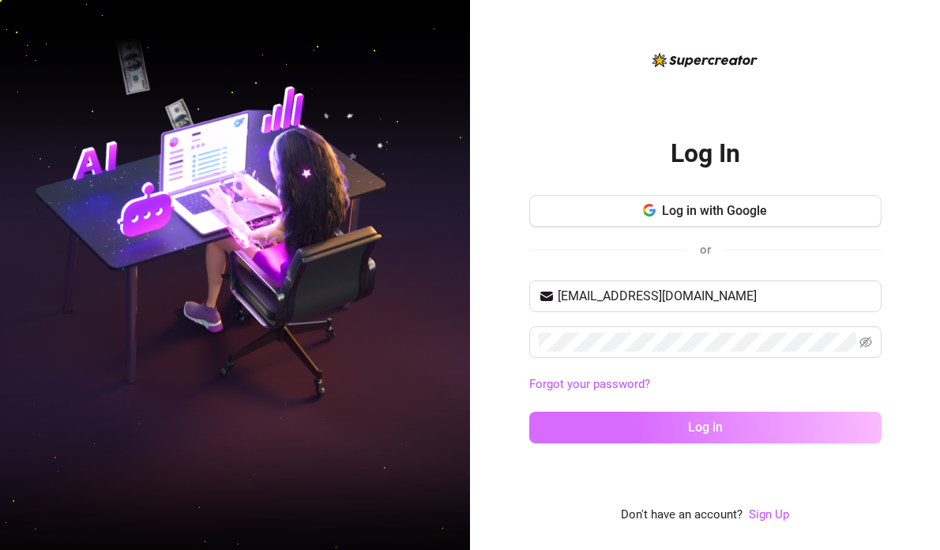
click at [726, 427] on button "Log in" at bounding box center [705, 428] width 352 height 32
